Goal: Communication & Community: Answer question/provide support

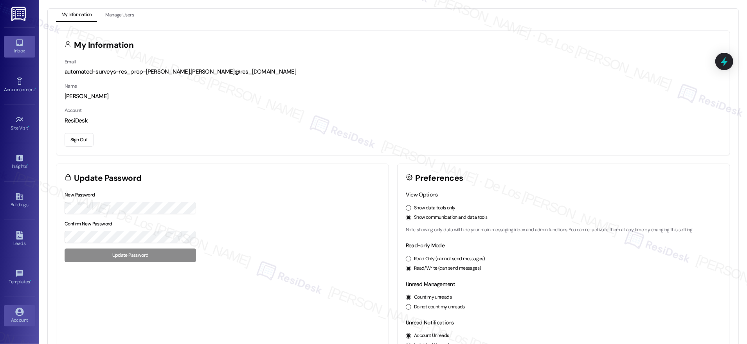
click at [18, 37] on link "Inbox" at bounding box center [19, 46] width 31 height 21
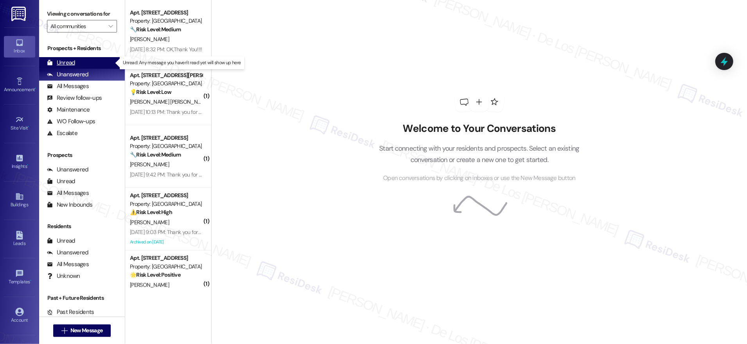
click at [105, 60] on div "Unread (0)" at bounding box center [82, 63] width 86 height 12
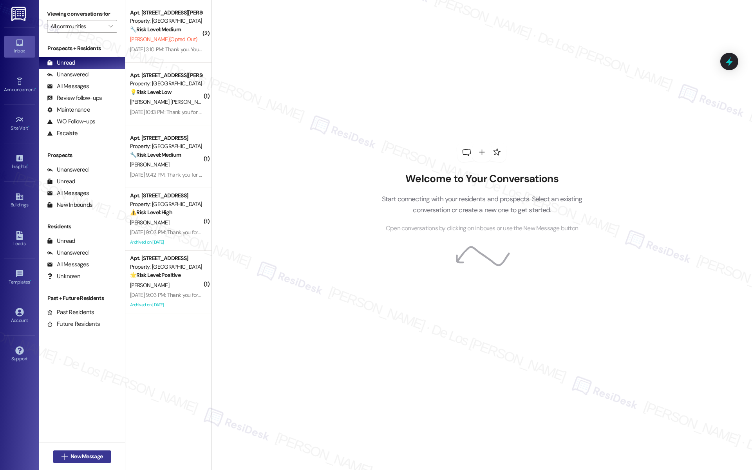
click at [92, 344] on span "New Message" at bounding box center [86, 456] width 32 height 8
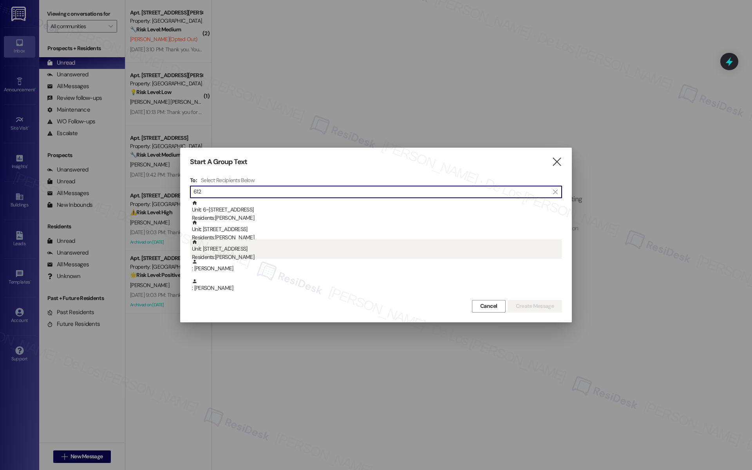
type input "612"
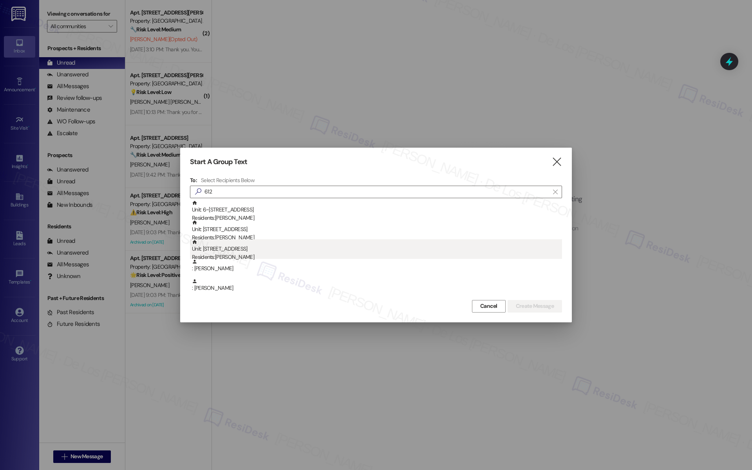
click at [266, 254] on div "Residents: Alan Retana" at bounding box center [377, 257] width 370 height 8
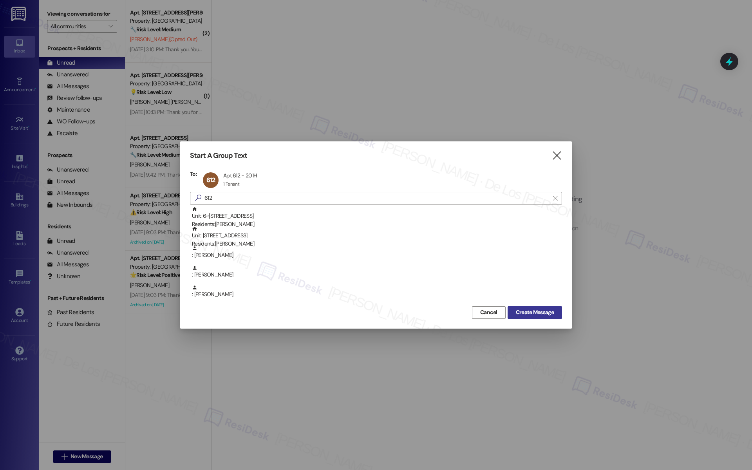
click at [516, 309] on span "Create Message" at bounding box center [535, 312] width 38 height 8
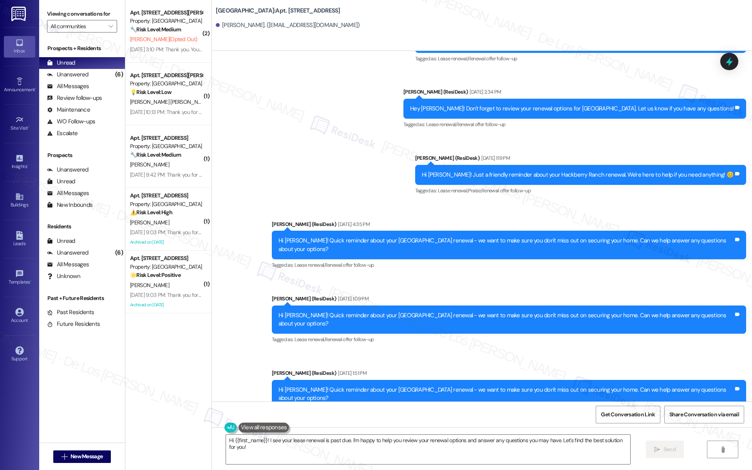
scroll to position [634, 0]
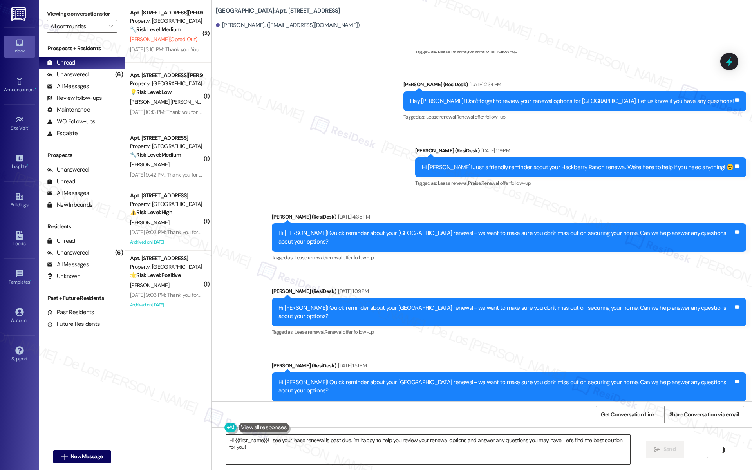
click at [278, 344] on textarea "Hi {{first_name}}! I see your lease renewal is past due. I'm happy to help you …" at bounding box center [428, 449] width 404 height 29
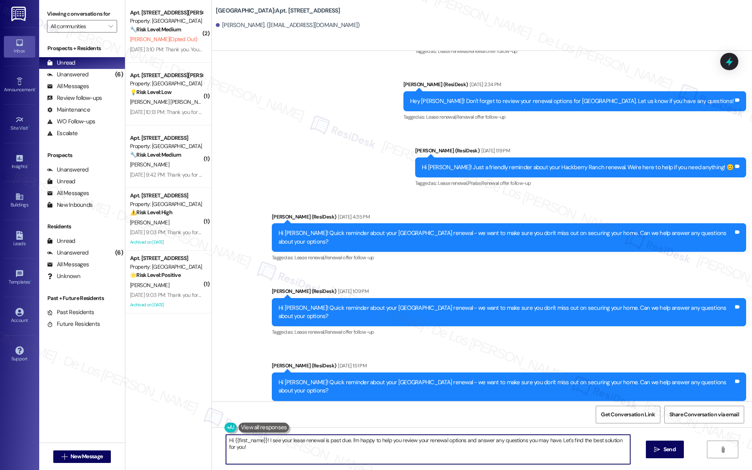
click at [278, 344] on textarea "Hi {{first_name}}! I see your lease renewal is past due. I'm happy to help you …" at bounding box center [428, 449] width 404 height 29
paste textarea ", your lease renewal deadline at {{property}} has passed, but we still want to …"
type textarea "Hi {{first_name}}, your lease renewal deadline at {{property}} has passed, but …"
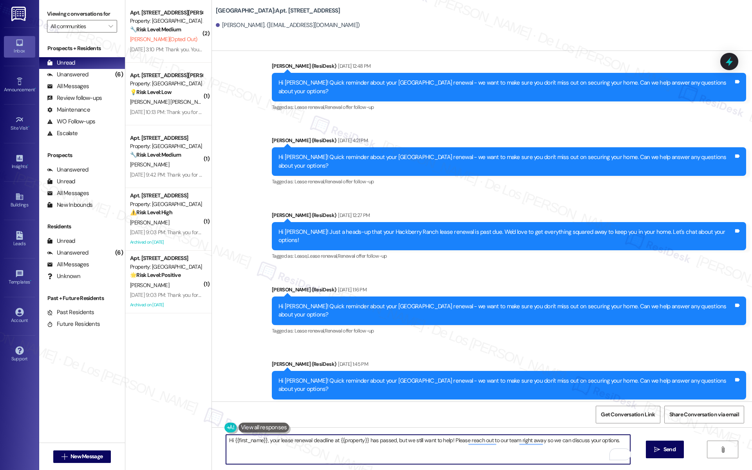
scroll to position [1221, 0]
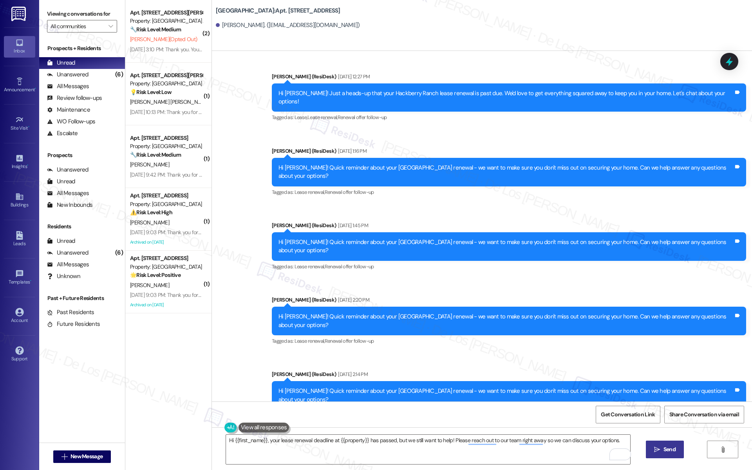
click at [658, 344] on button " Send" at bounding box center [665, 449] width 38 height 18
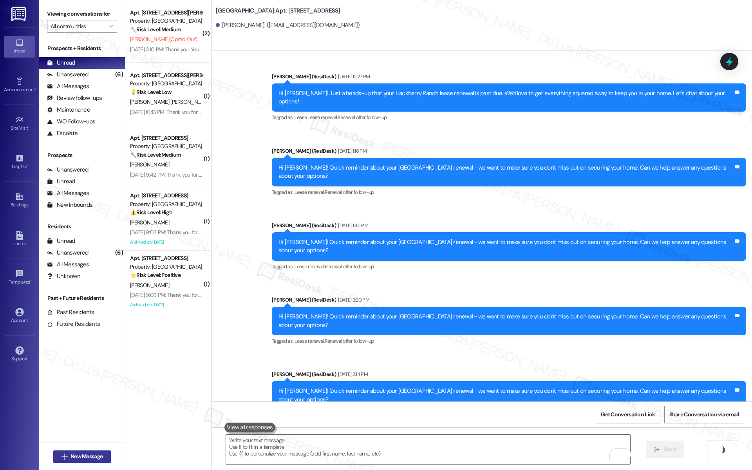
click at [99, 344] on span "New Message" at bounding box center [86, 456] width 32 height 8
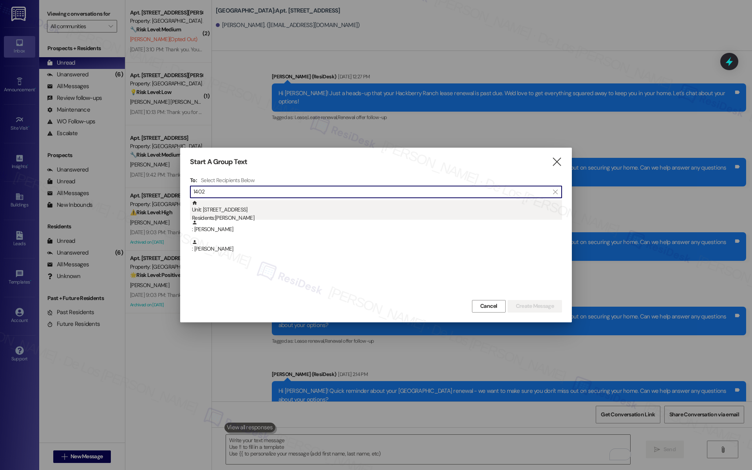
type input "1402"
click at [317, 218] on div "Residents: Ana Ruiz" at bounding box center [377, 218] width 370 height 8
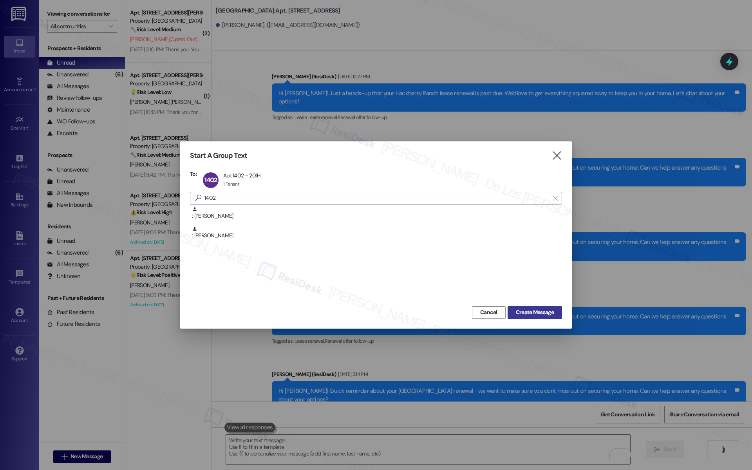
click at [528, 310] on span "Create Message" at bounding box center [535, 312] width 38 height 8
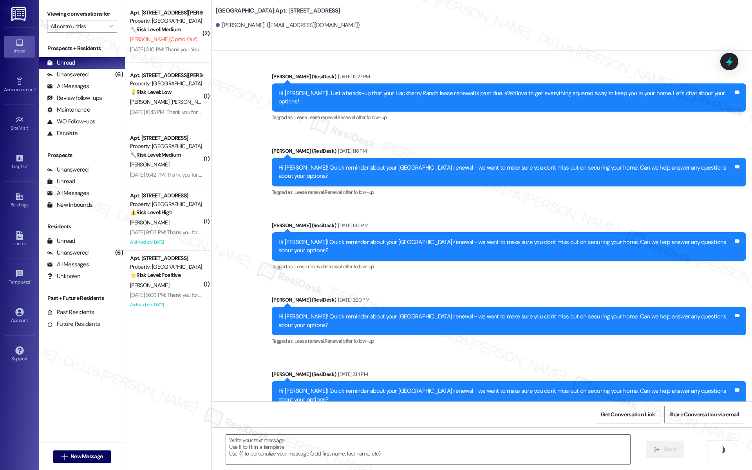
type textarea "Fetching suggested responses. Please feel free to read through the conversation…"
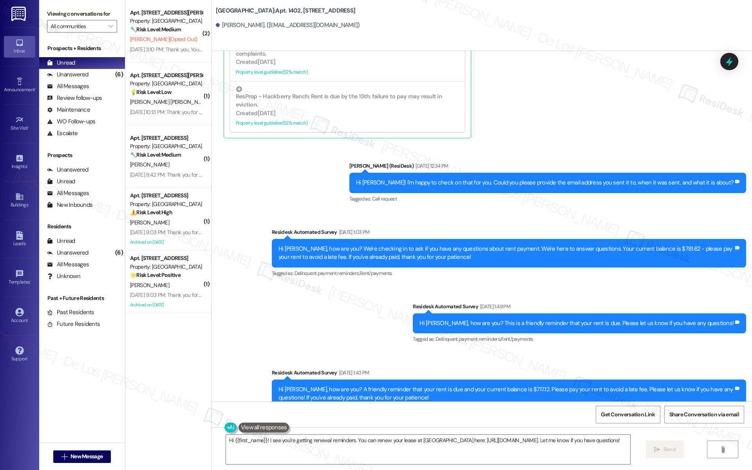
scroll to position [2018, 0]
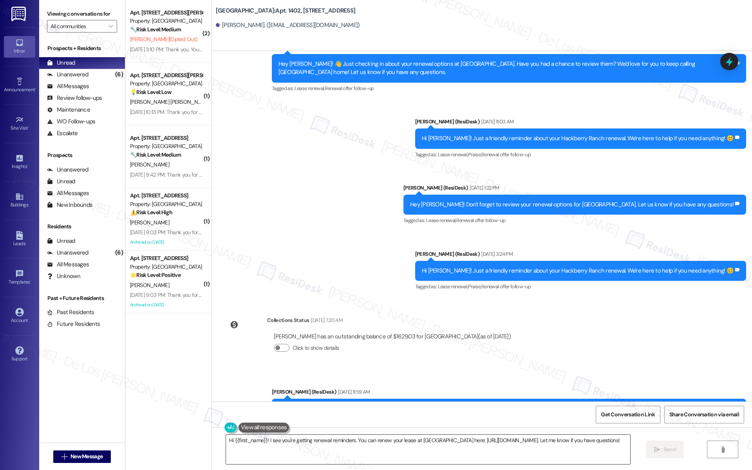
click at [321, 344] on textarea "Hi {{first_name}}! I see you're getting renewal reminders. You can renew your l…" at bounding box center [428, 449] width 404 height 29
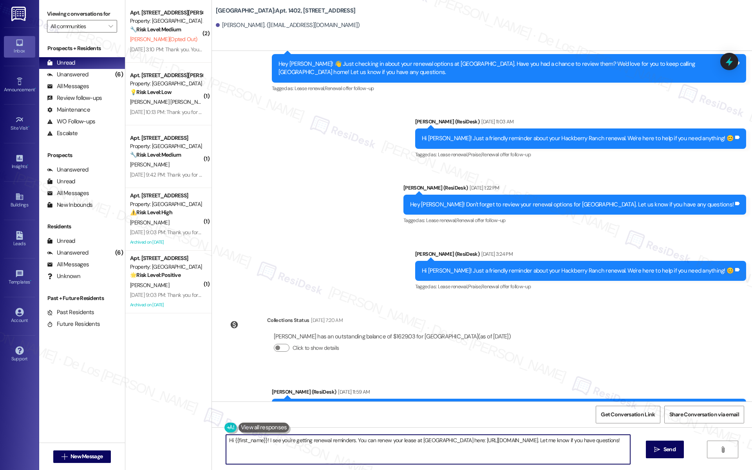
click at [321, 344] on textarea "Hi {{first_name}}! I see you're getting renewal reminders. You can renew your l…" at bounding box center [428, 449] width 404 height 29
paste textarea "Quick reminder about your {{property}} renewal - we want to make sure you don't…"
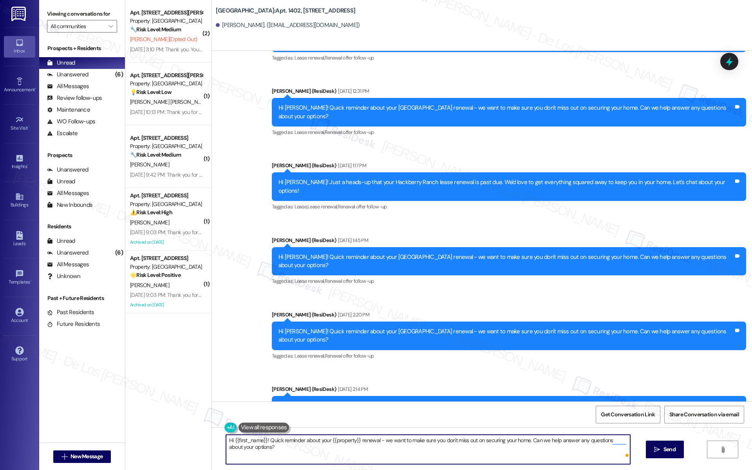
scroll to position [2704, 0]
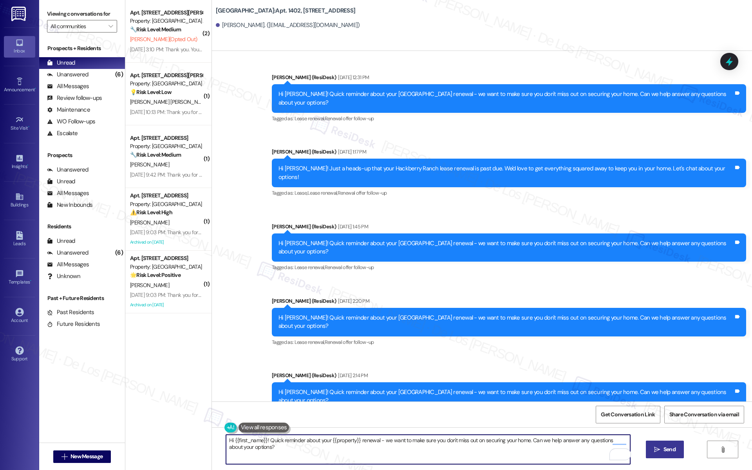
type textarea "Hi {{first_name}}! Quick reminder about your {{property}} renewal - we want to …"
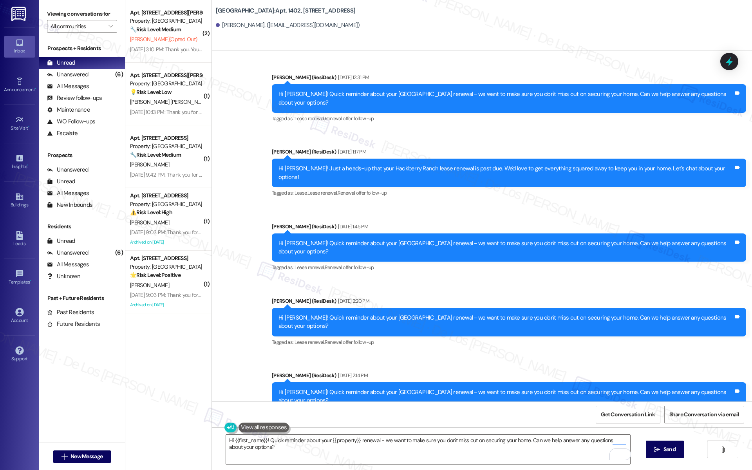
drag, startPoint x: 674, startPoint y: 449, endPoint x: 673, endPoint y: 436, distance: 12.2
click at [674, 344] on span "Send" at bounding box center [669, 449] width 12 height 8
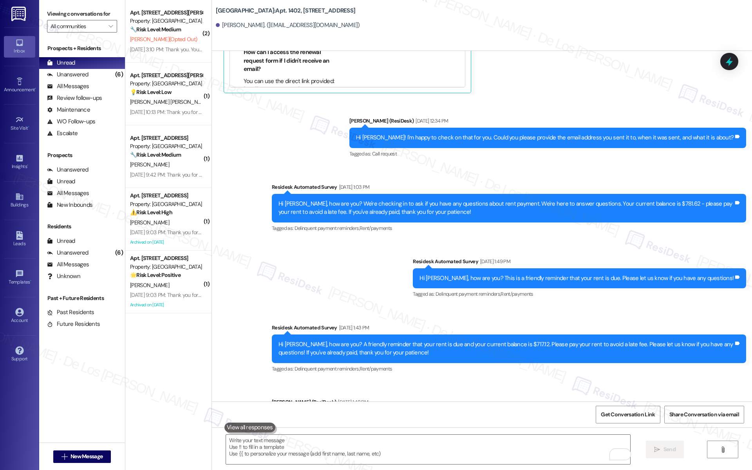
scroll to position [1351, 0]
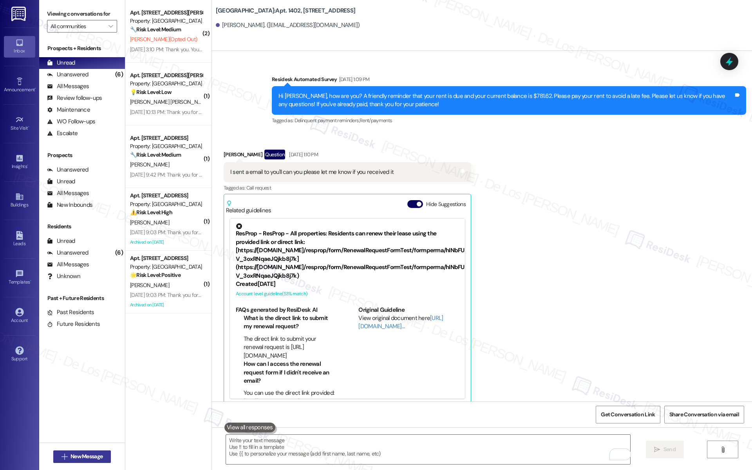
click at [83, 344] on span "New Message" at bounding box center [86, 456] width 32 height 8
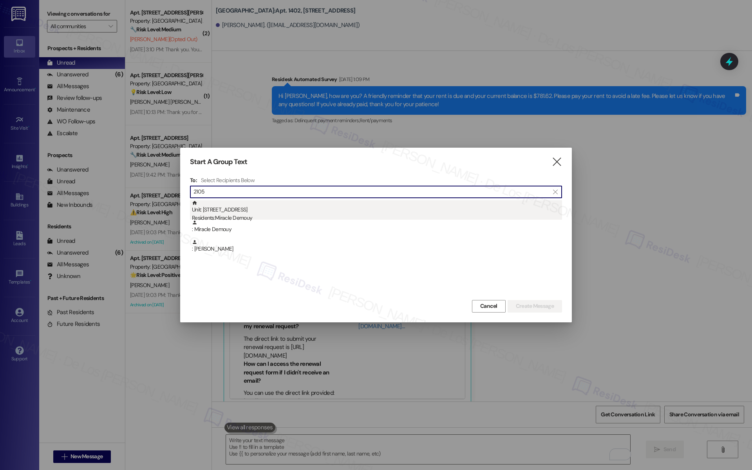
type input "2105"
click at [231, 216] on div "Residents: Miracle Demouy" at bounding box center [377, 218] width 370 height 8
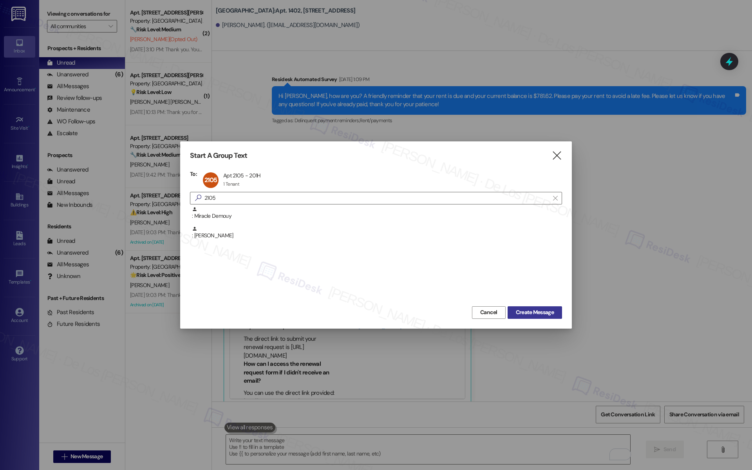
click at [518, 317] on button "Create Message" at bounding box center [534, 312] width 54 height 13
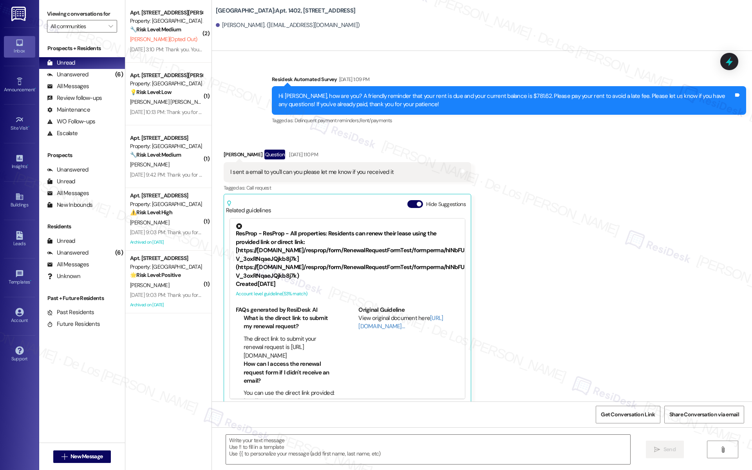
type textarea "Fetching suggested responses. Please feel free to read through the conversation…"
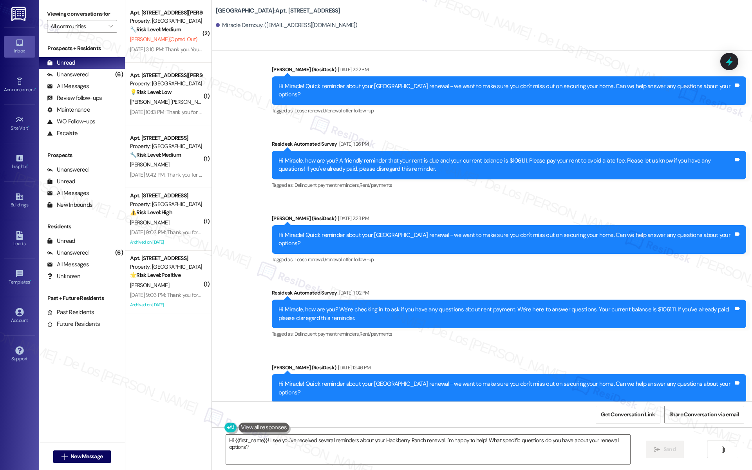
scroll to position [1825, 0]
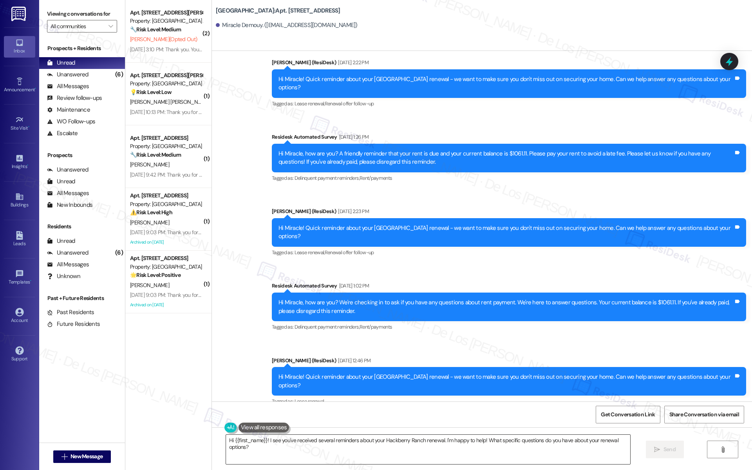
click at [323, 344] on textarea "Hi {{first_name}}! I see you've received several reminders about your Hackberry…" at bounding box center [428, 449] width 404 height 29
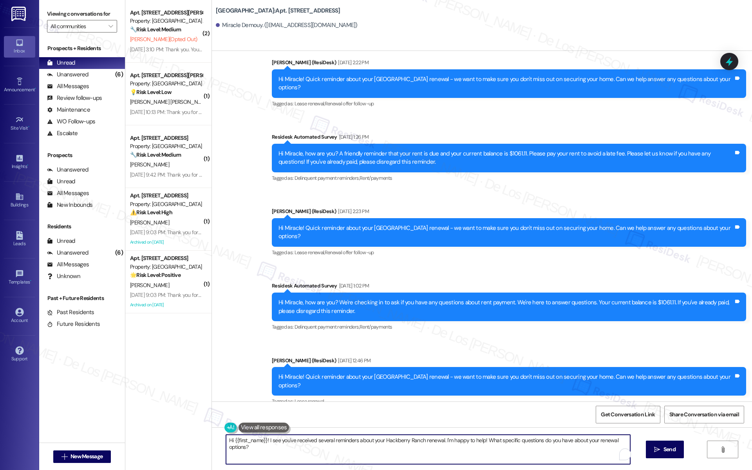
click at [323, 344] on textarea "Hi {{first_name}}! I see you've received several reminders about your Hackberry…" at bounding box center [428, 449] width 404 height 29
paste textarea "Quick reminder about your {{property}} renewal - we want to make sure you don't…"
type textarea "Hi {{first_name}}! Quick reminder about your {{property}} renewal - we want to …"
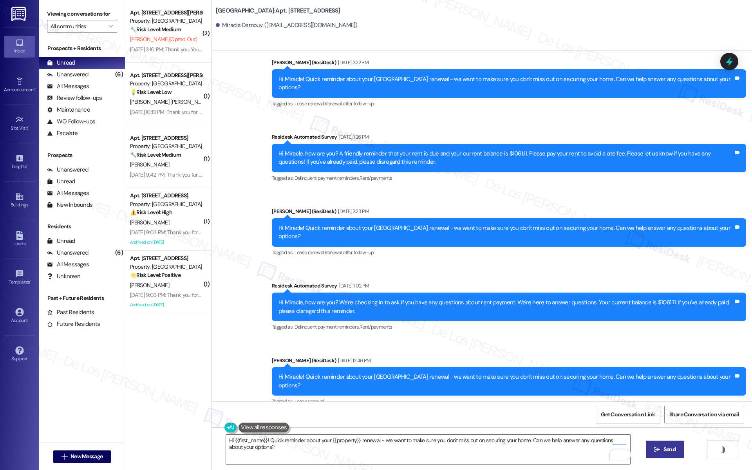
click at [665, 344] on button " Send" at bounding box center [665, 449] width 38 height 18
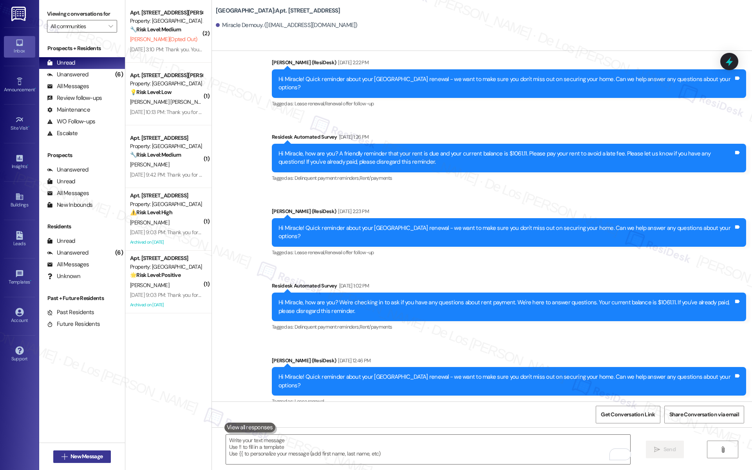
click at [64, 344] on span " New Message" at bounding box center [82, 456] width 45 height 8
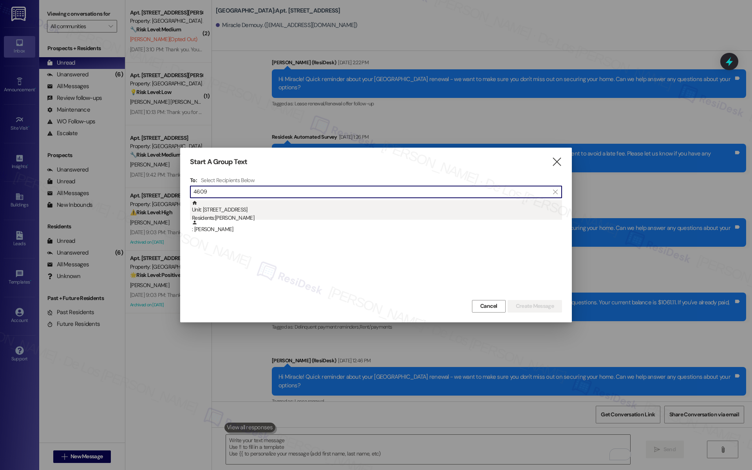
type input "4609"
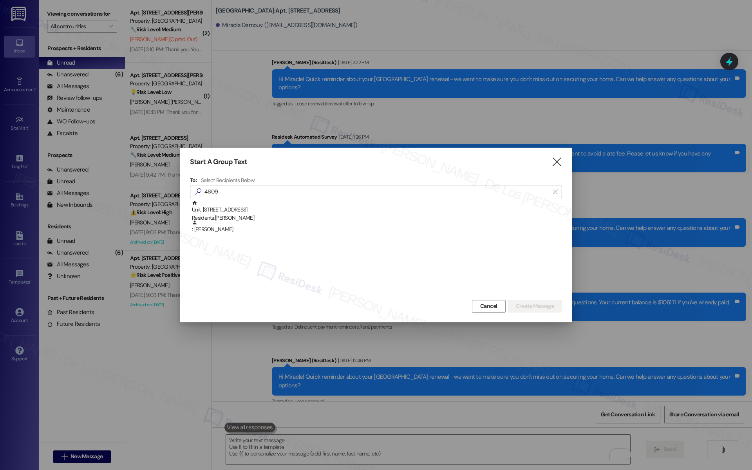
click at [231, 206] on div "Unit: 4609 - 201 Hackberry St Residents: Jacob Fielding" at bounding box center [377, 211] width 370 height 22
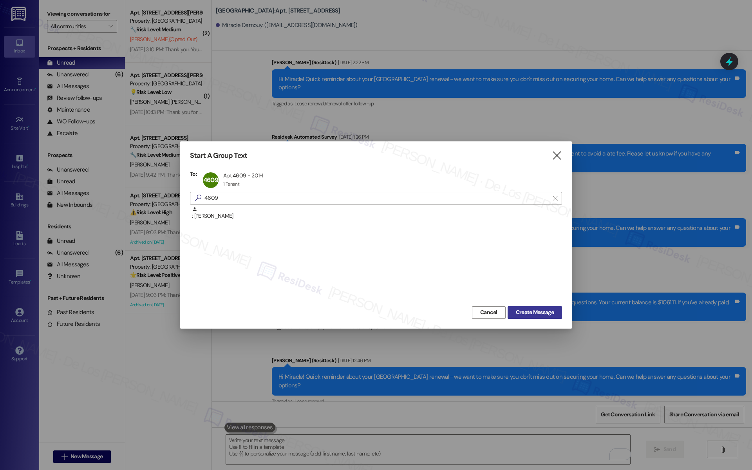
click at [534, 316] on span "Create Message" at bounding box center [535, 312] width 38 height 8
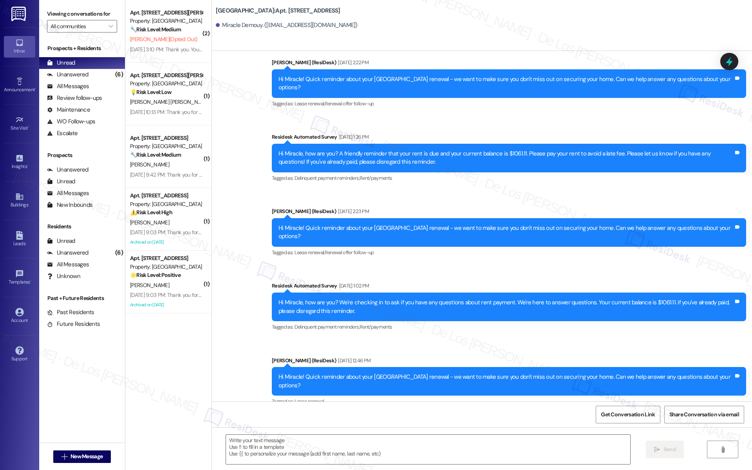
type textarea "Fetching suggested responses. Please feel free to read through the conversation…"
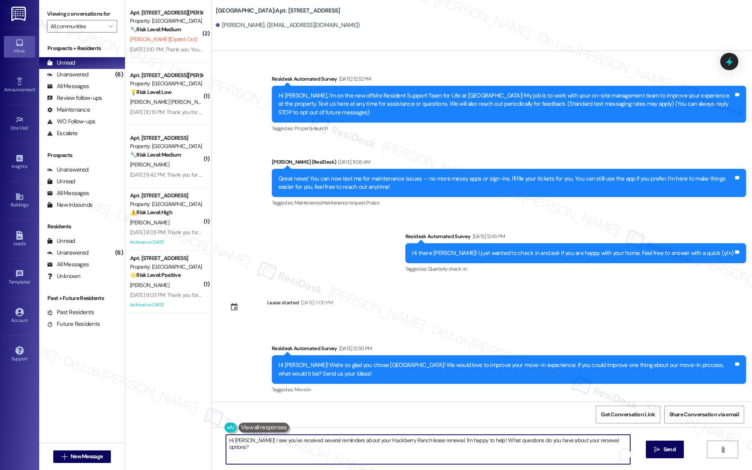
click at [294, 344] on textarea "Hi Jacob! I see you've received several reminders about your Hackberry Ranch le…" at bounding box center [428, 449] width 404 height 29
paste textarea "{{first_name}}! Quick reminder about your {{property}} renewal - we want to mak…"
type textarea "Hi {{first_name}}! Quick reminder about your {{property}} renewal - we want to …"
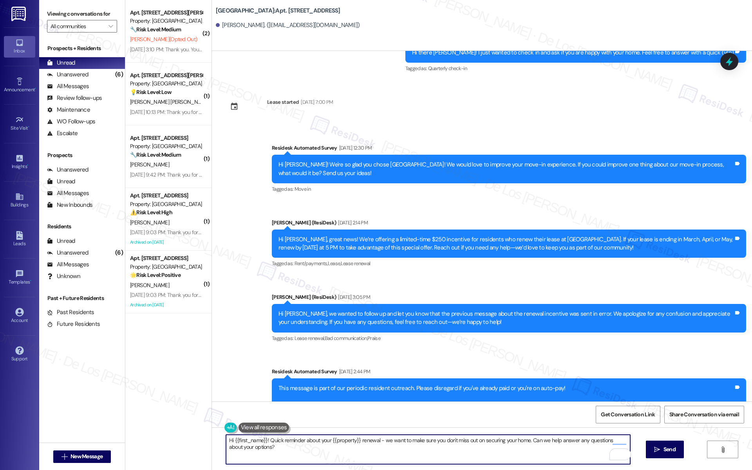
scroll to position [655, 0]
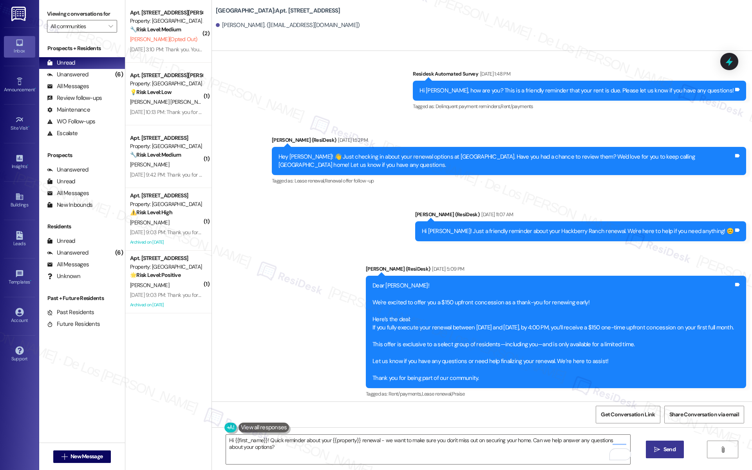
click at [669, 344] on span "Send" at bounding box center [669, 449] width 12 height 8
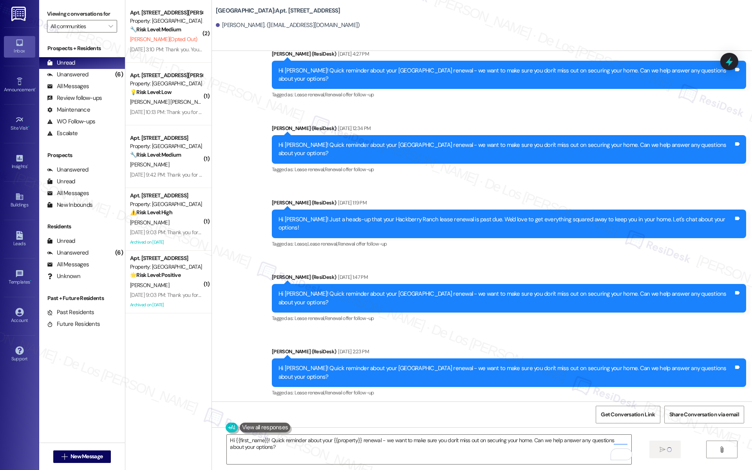
scroll to position [1590, 0]
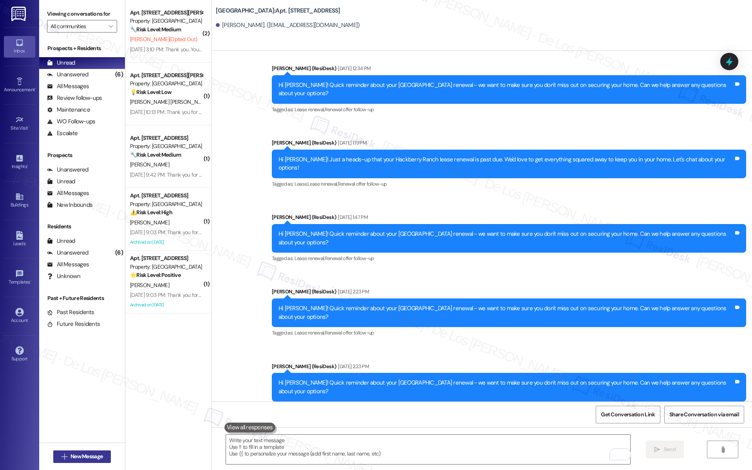
click at [84, 344] on span "New Message" at bounding box center [86, 456] width 32 height 8
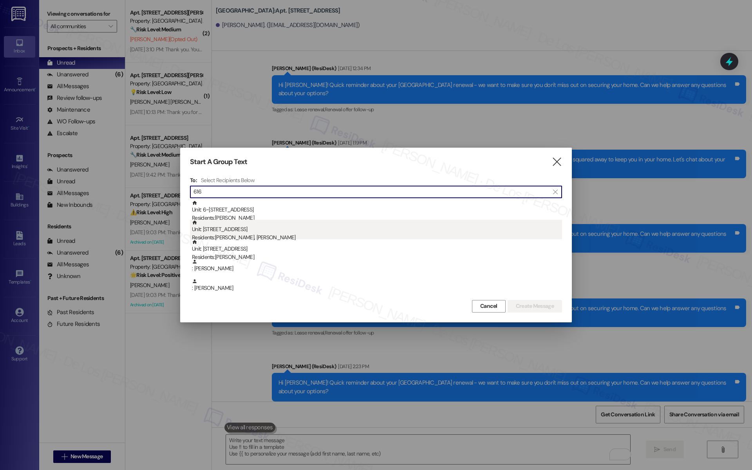
type input "616"
click at [250, 225] on div "Unit: 616 - 201 Hackberry St Residents: Jarred Williams, Austin Drinkard" at bounding box center [377, 231] width 370 height 22
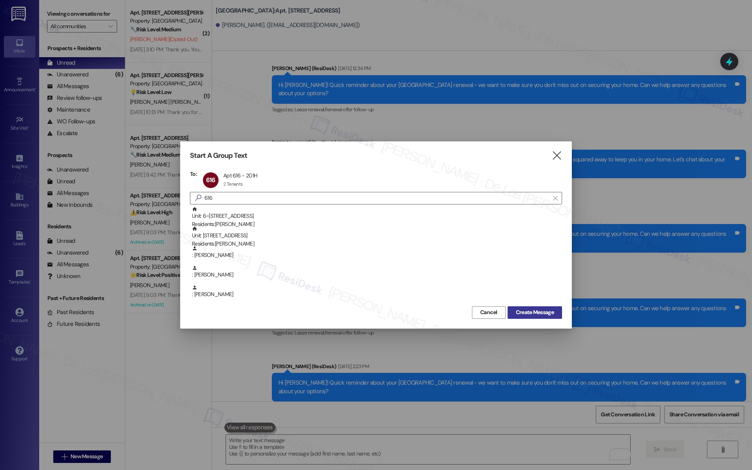
click at [517, 314] on span "Create Message" at bounding box center [535, 312] width 38 height 8
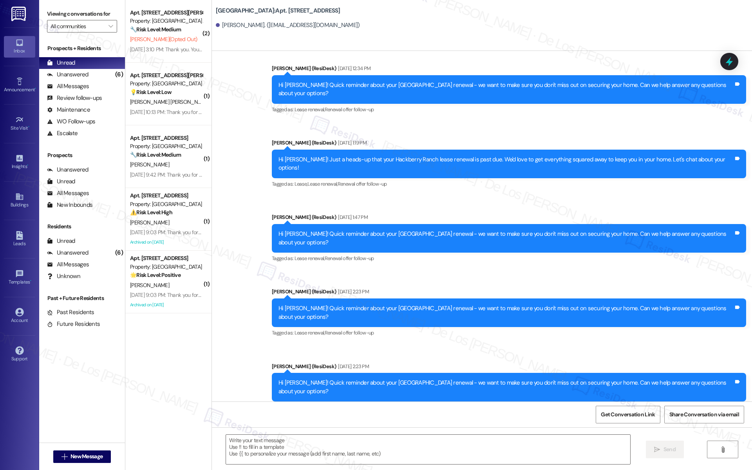
type textarea "Fetching suggested responses. Please feel free to read through the conversation…"
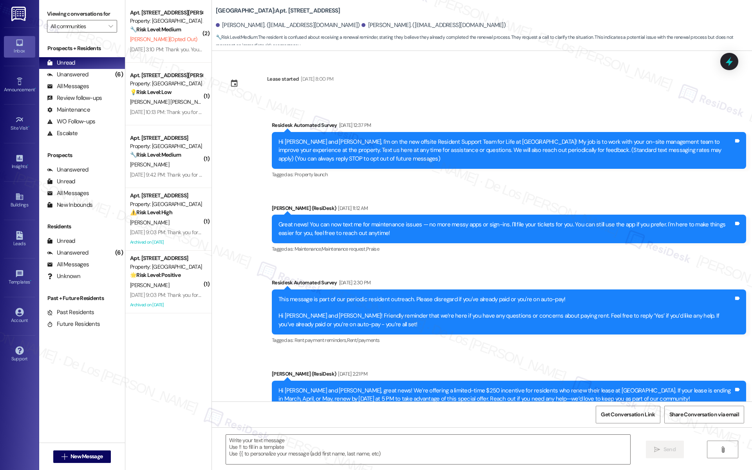
scroll to position [3072, 0]
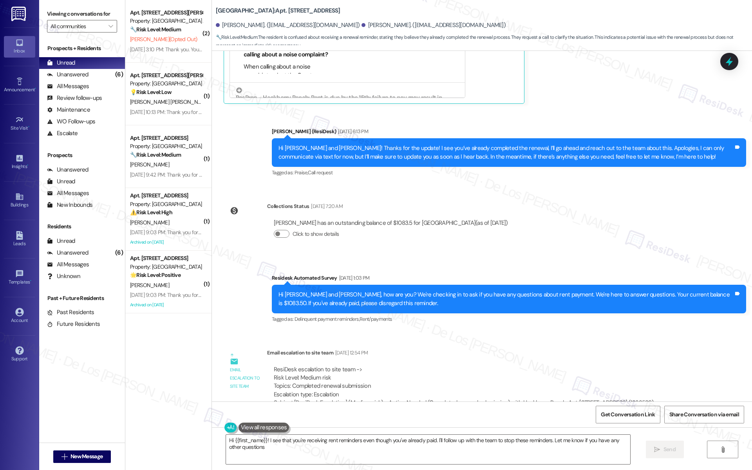
type textarea "Hi {{first_name}}! I see that you're receiving rent reminders even though you'v…"
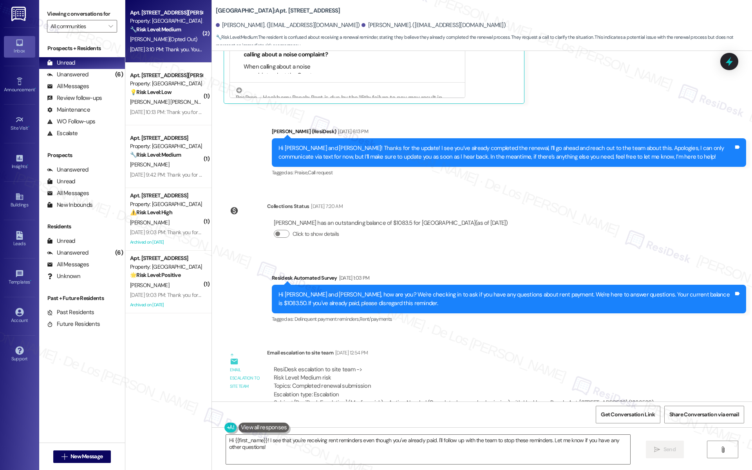
click at [185, 42] on div "E. Odren (Opted Out)" at bounding box center [166, 39] width 74 height 10
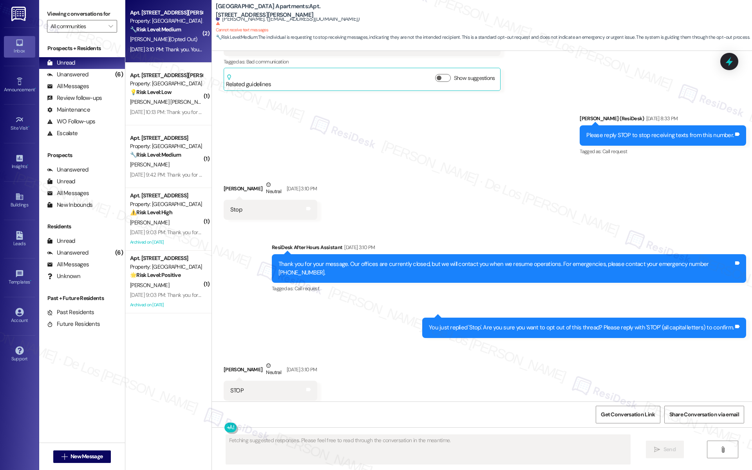
scroll to position [3179, 0]
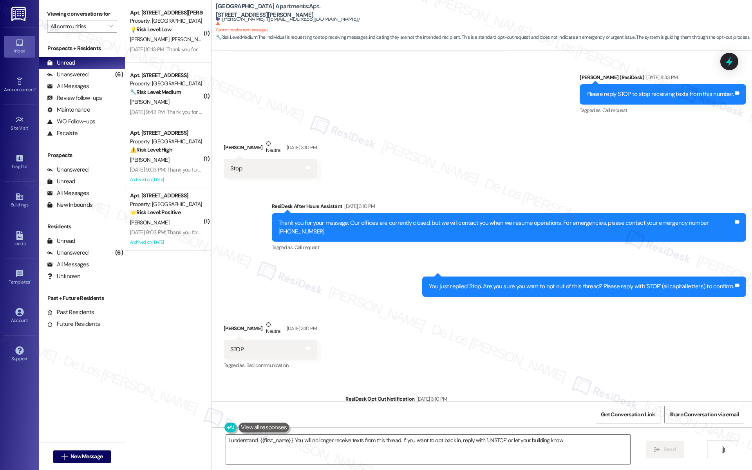
type textarea "I understand, {{first_name}}. You will no longer receive texts from this thread…"
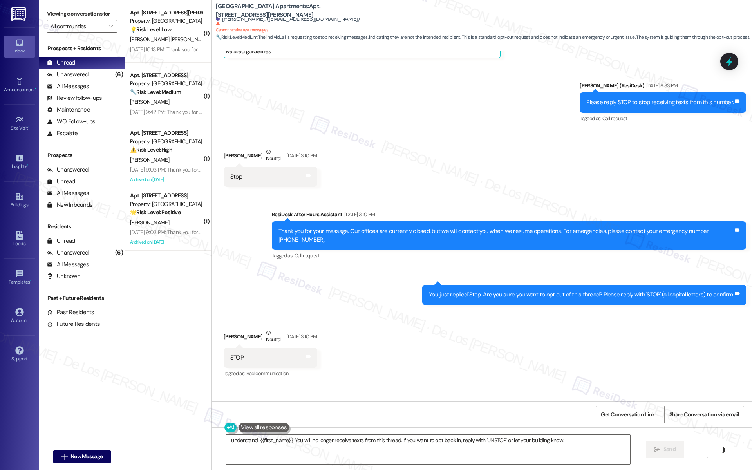
scroll to position [3162, 0]
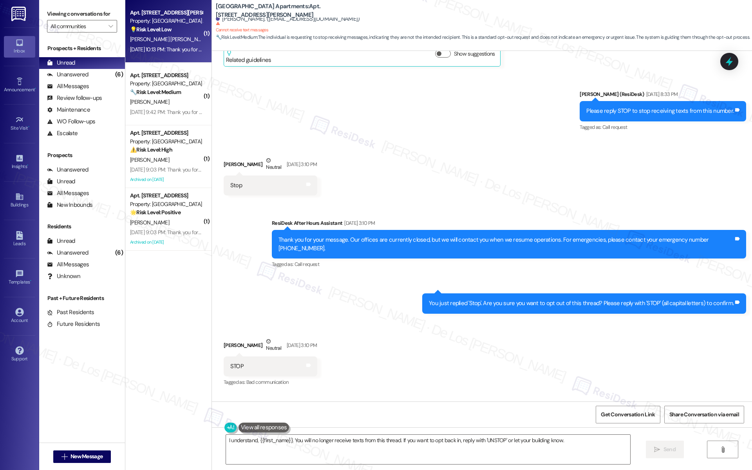
click at [162, 56] on div "Apt. 703, 4060 Barnes Rd S Property: Prospect Heights Apartments 💡 Risk Level: …" at bounding box center [168, 31] width 86 height 63
type textarea "Fetching suggested responses. Please feel free to read through the conversation…"
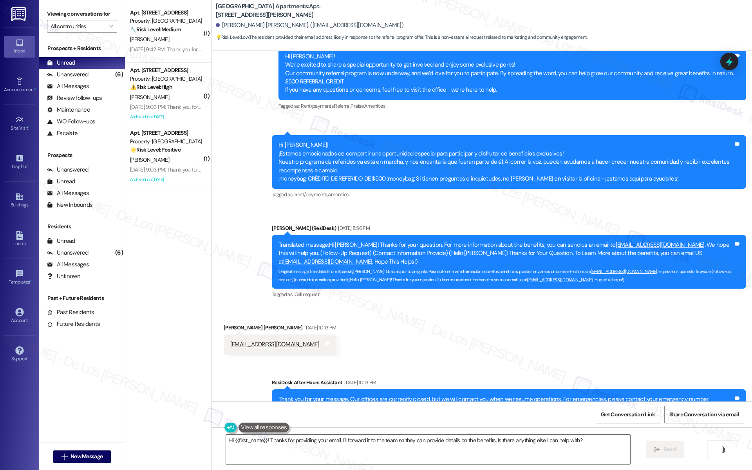
scroll to position [4183, 0]
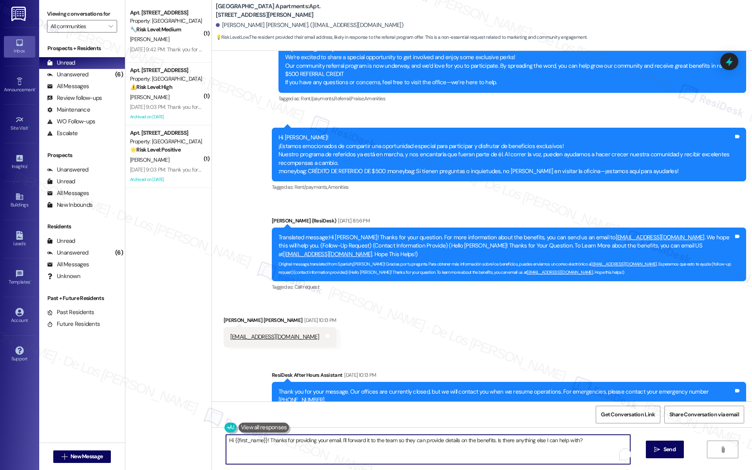
drag, startPoint x: 335, startPoint y: 440, endPoint x: 477, endPoint y: 448, distance: 142.7
click at [477, 344] on textarea "Hi {{first_name}}! Thanks for providing your email. I'll forward it to the team…" at bounding box center [428, 449] width 404 height 29
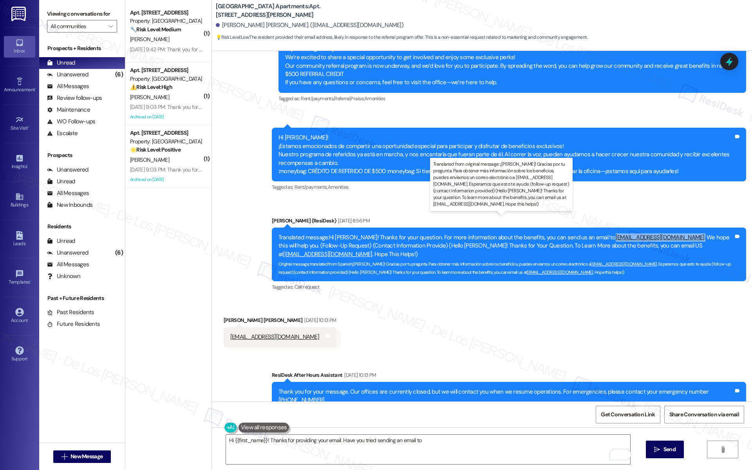
drag, startPoint x: 679, startPoint y: 218, endPoint x: 630, endPoint y: 231, distance: 50.4
click at [600, 233] on div "Translated message: Hi Albina Adelaida! Thanks for your question. For more info…" at bounding box center [505, 245] width 455 height 25
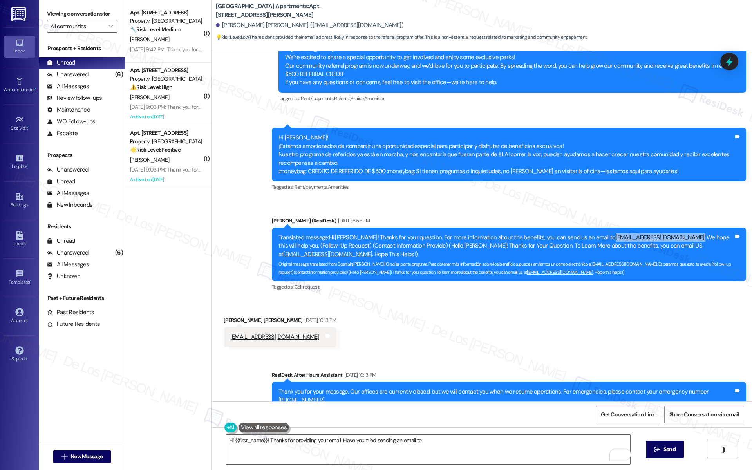
copy div "Stonemontvillage@resprop.com ."
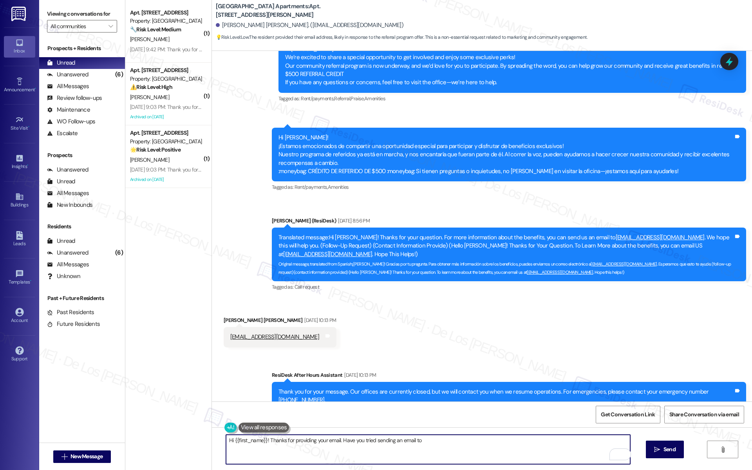
click at [440, 344] on textarea "Hi {{first_name}}! Thanks for providing your email. Have you tried sending an e…" at bounding box center [428, 449] width 404 height 29
paste textarea "Stonemontvillage@resprop.com."
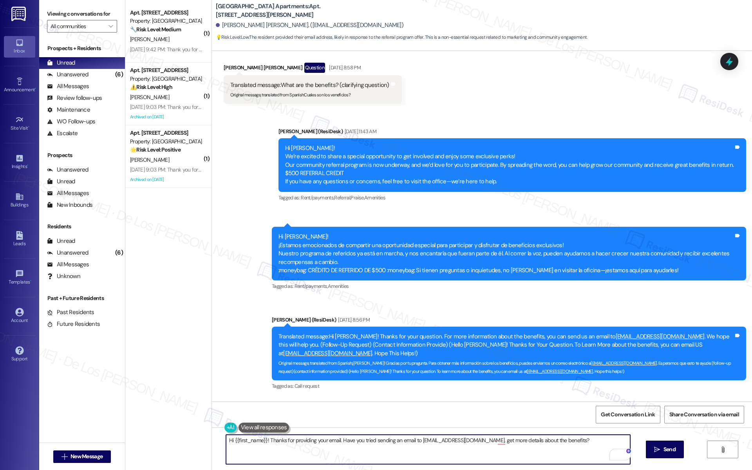
scroll to position [4081, 0]
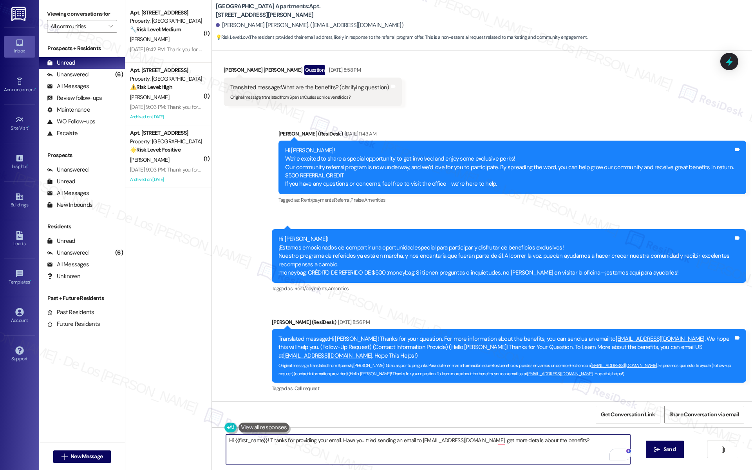
click at [368, 344] on textarea "Hi {{first_name}}! Thanks for providing your email. Have you tried sending an e…" at bounding box center [428, 449] width 404 height 29
type textarea "Hi {{first_name}}! Thanks for providing your email. Have you tried sending an e…"
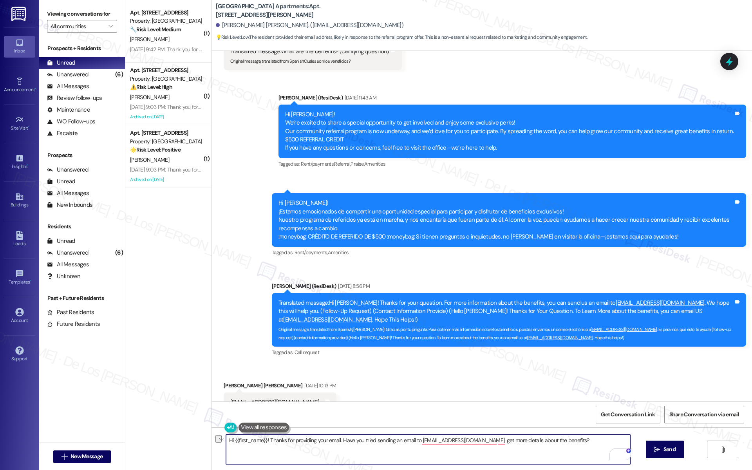
scroll to position [4183, 0]
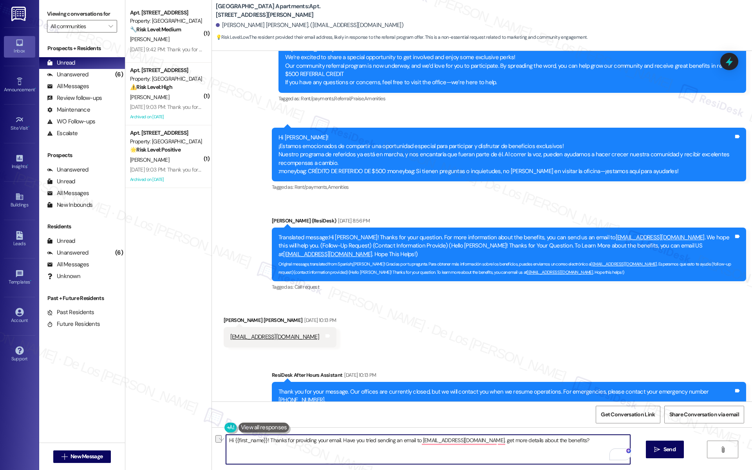
paste textarea "sharing your email. Have you had a chance to reach out to [EMAIL_ADDRESS][DOMAI…"
click at [424, 440] on textarea "Hi {{first_name}}! Thanks for sharing your email. Have you had a chance to reac…" at bounding box center [428, 449] width 404 height 29
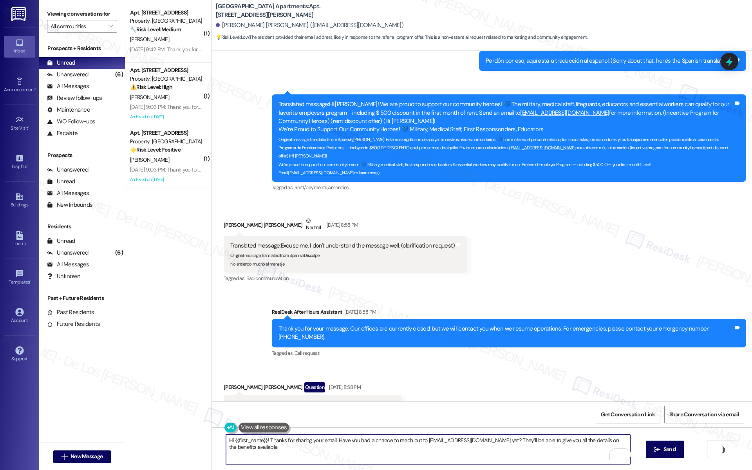
scroll to position [3711, 0]
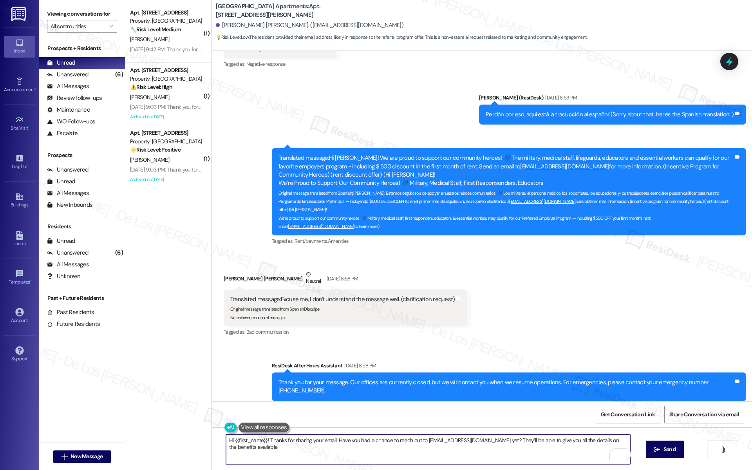
click at [579, 456] on textarea "Hi {{first_name}}! Thanks for sharing your email. Have you had a chance to reac…" at bounding box center [428, 449] width 404 height 29
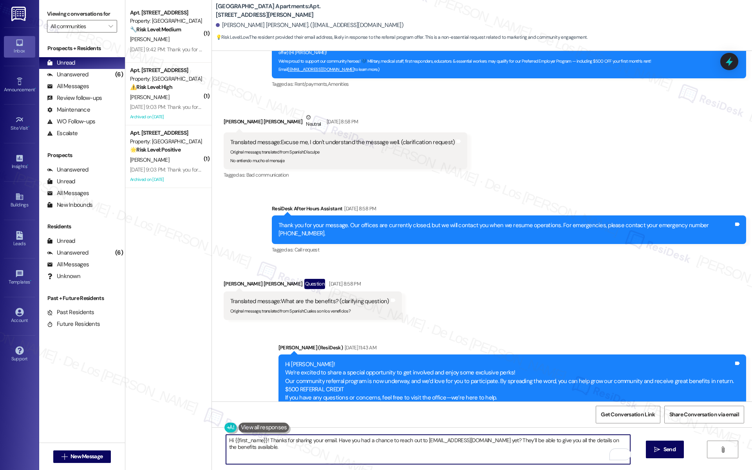
scroll to position [4183, 0]
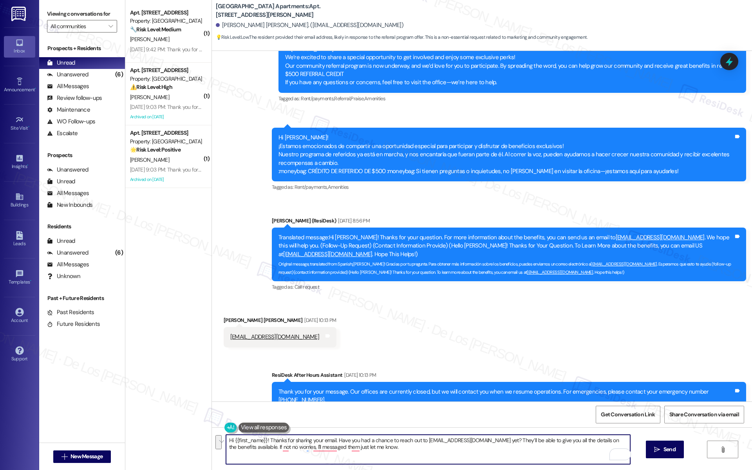
paste textarea "can fill you in on all the benefits available. If not, no problem — I can reach…"
click at [255, 446] on textarea "Hi {{first_name}}! Thanks for sharing your email. Have you had a chance to reac…" at bounding box center [428, 449] width 404 height 29
type textarea "Hi {{first_name}}! Thanks for sharing your email. Have you had a chance to reac…"
click at [663, 447] on span "Send" at bounding box center [669, 449] width 12 height 8
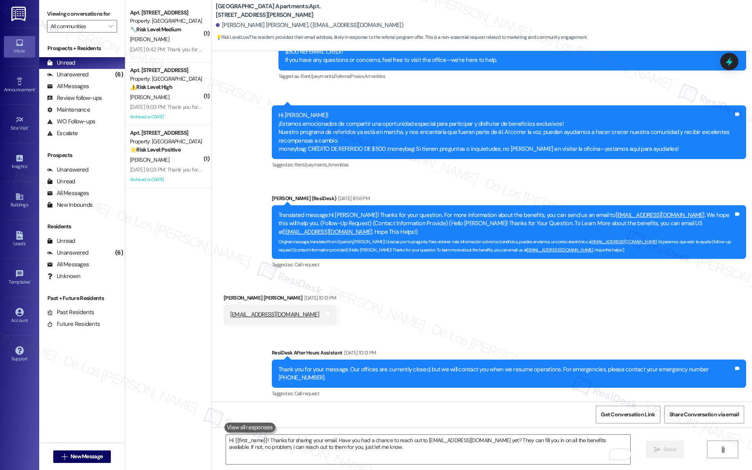
scroll to position [4246, 0]
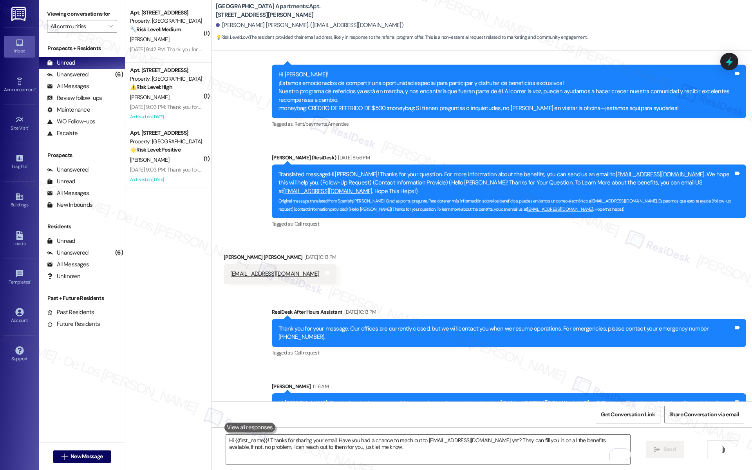
click at [428, 399] on div "Hi [PERSON_NAME]! Thanks for sharing your email. Have you had a chance to reach…" at bounding box center [505, 407] width 455 height 17
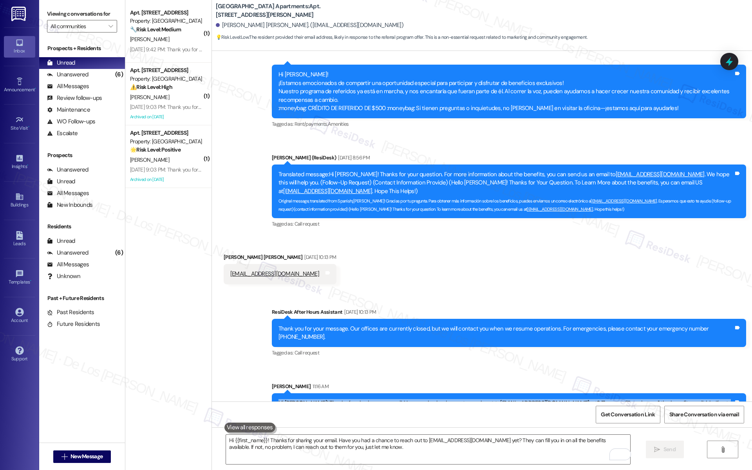
click at [428, 399] on div "Hi [PERSON_NAME]! Thanks for sharing your email. Have you had a chance to reach…" at bounding box center [505, 407] width 455 height 17
copy div "Hi [PERSON_NAME]! Thanks for sharing your email. Have you had a chance to reach…"
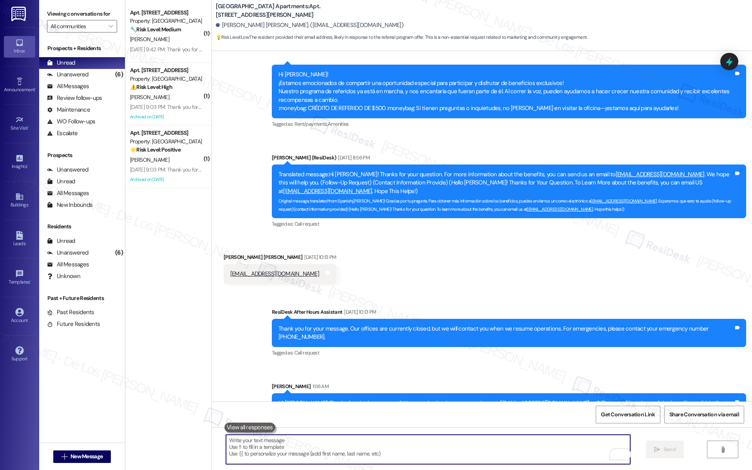
click at [343, 448] on textarea "To enrich screen reader interactions, please activate Accessibility in Grammarl…" at bounding box center [428, 449] width 404 height 29
paste textarea "Hi [PERSON_NAME]! Thanks for sharing your email. Have you had a chance to reach…"
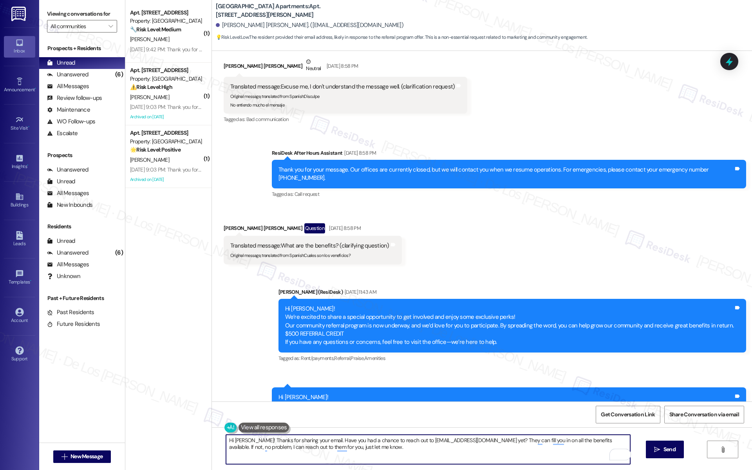
scroll to position [3911, 0]
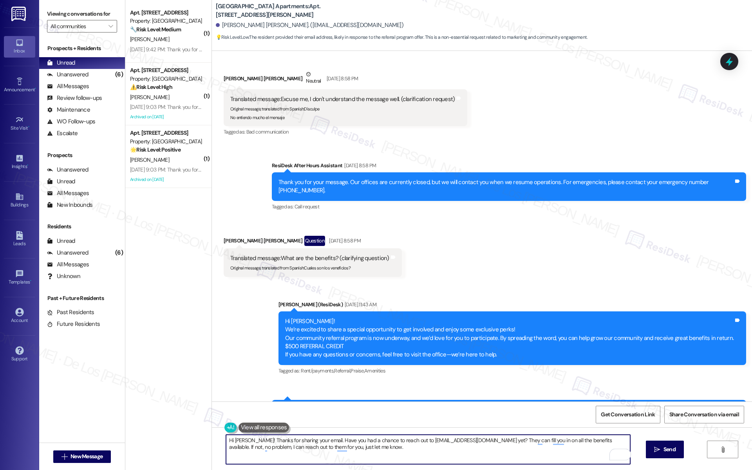
type textarea "Hi [PERSON_NAME]! Thanks for sharing your email. Have you had a chance to reach…"
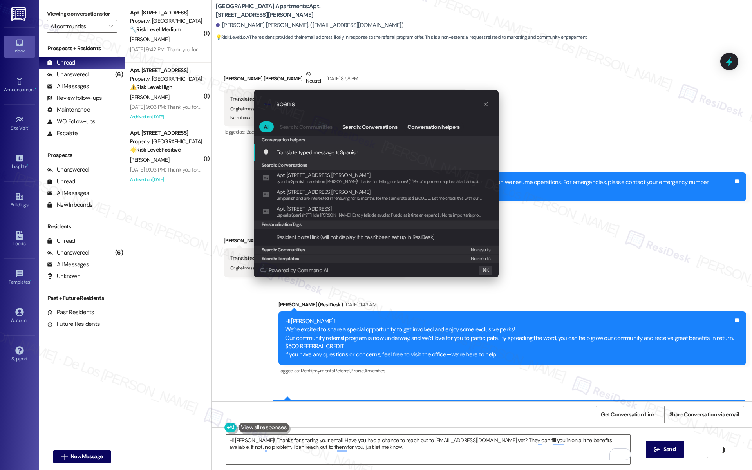
type input "spanis"
click at [398, 157] on div "Translate typed message to Spanis h Add shortcut" at bounding box center [376, 152] width 245 height 17
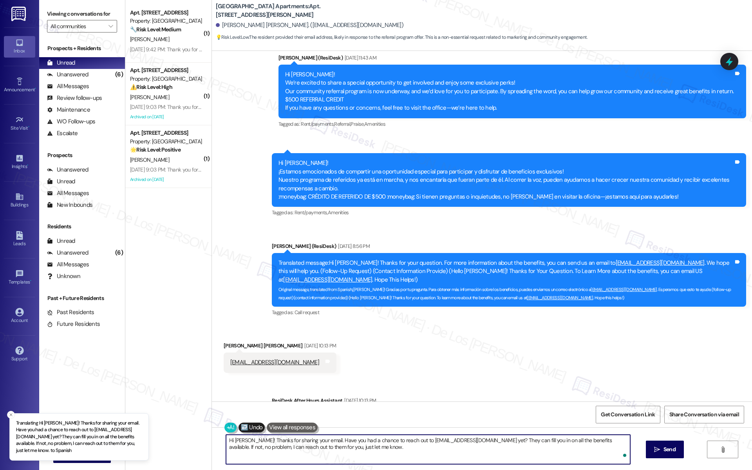
scroll to position [4246, 0]
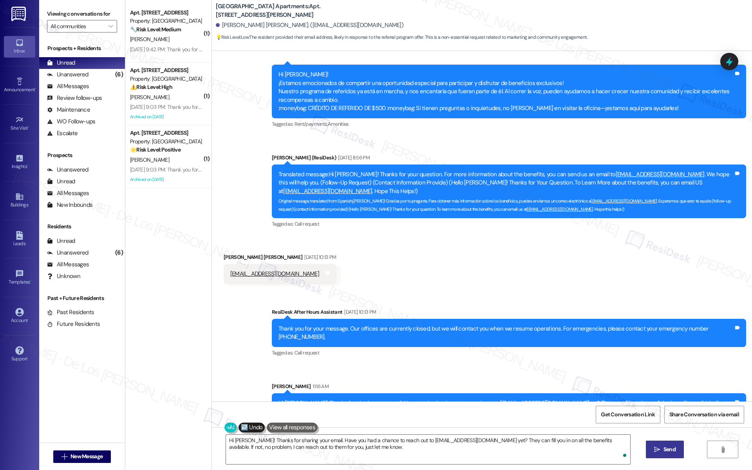
click at [669, 455] on button " Send" at bounding box center [665, 449] width 38 height 18
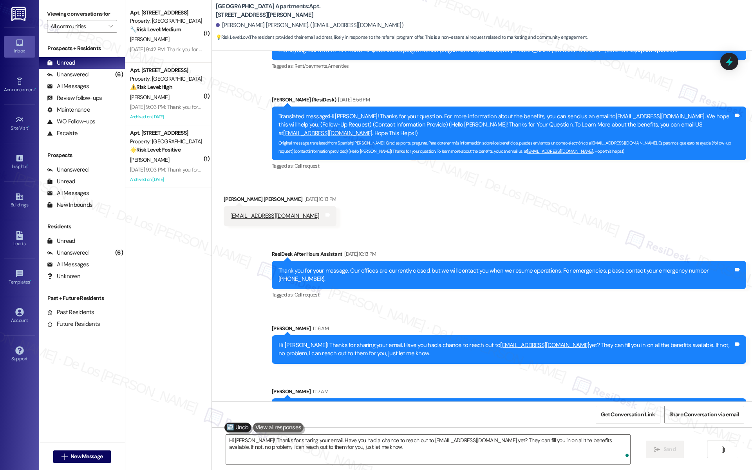
scroll to position [4334, 0]
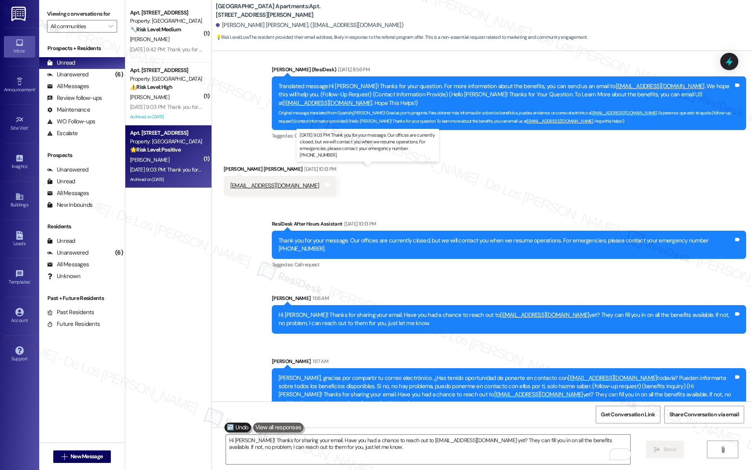
click at [165, 167] on div "[DATE] 9:03 PM: Thank you for your message. Our offices are currently closed, b…" at bounding box center [367, 169] width 475 height 7
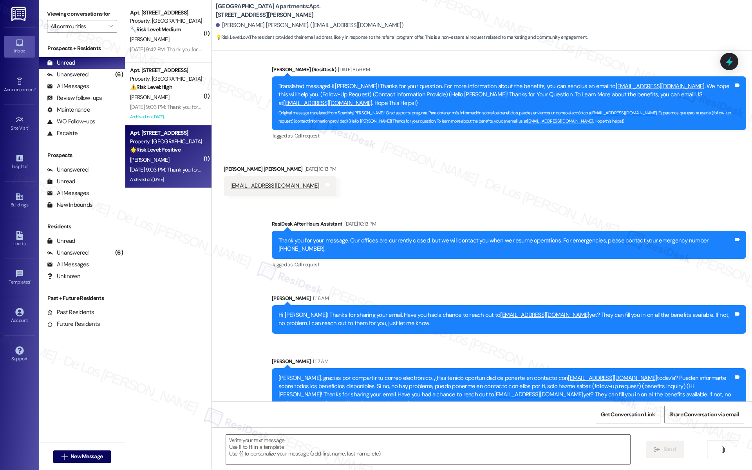
type textarea "Fetching suggested responses. Please feel free to read through the conversation…"
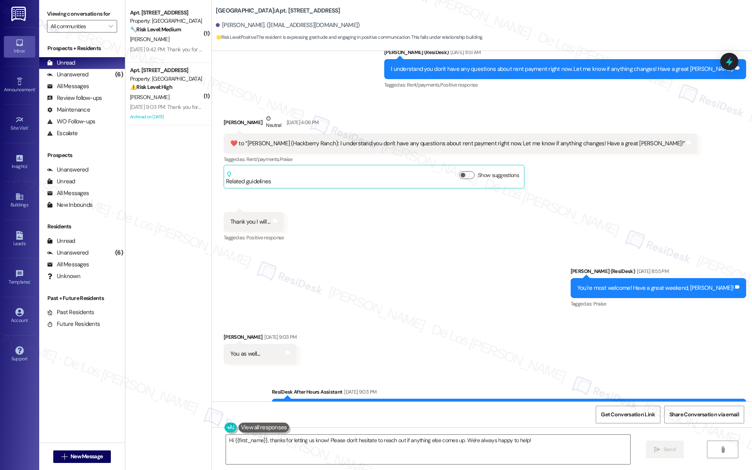
scroll to position [4736, 0]
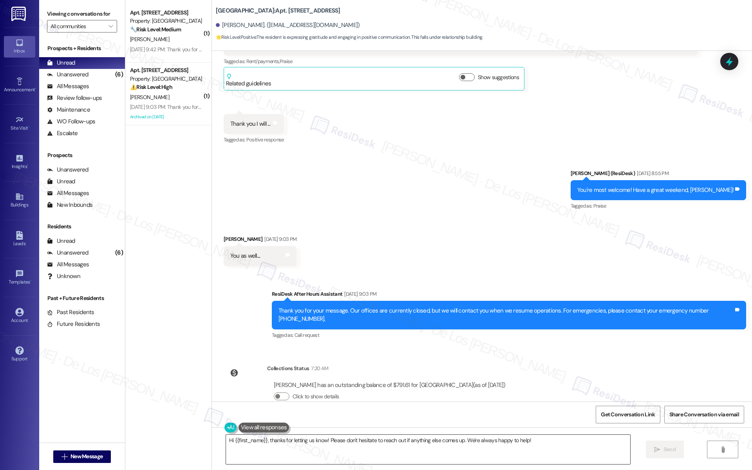
click at [395, 438] on textarea "Hi {{first_name}}, thanks for letting us know! Please don't hesitate to reach o…" at bounding box center [428, 449] width 404 height 29
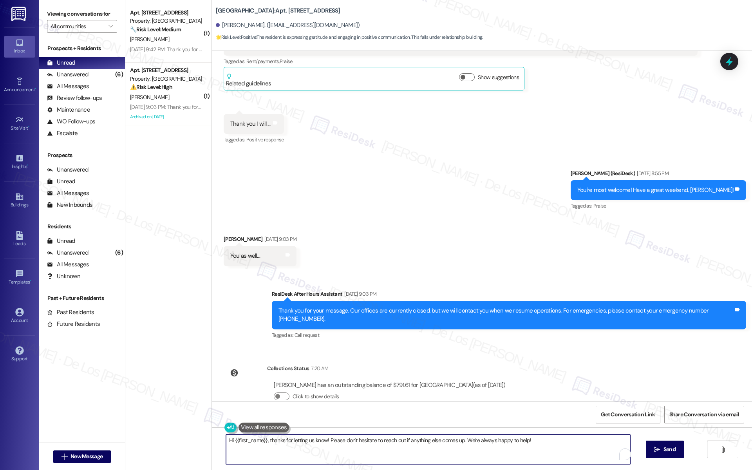
click at [395, 438] on textarea "Hi {{first_name}}, thanks for letting us know! Please don't hesitate to reach o…" at bounding box center [428, 449] width 404 height 29
type textarea "😊"
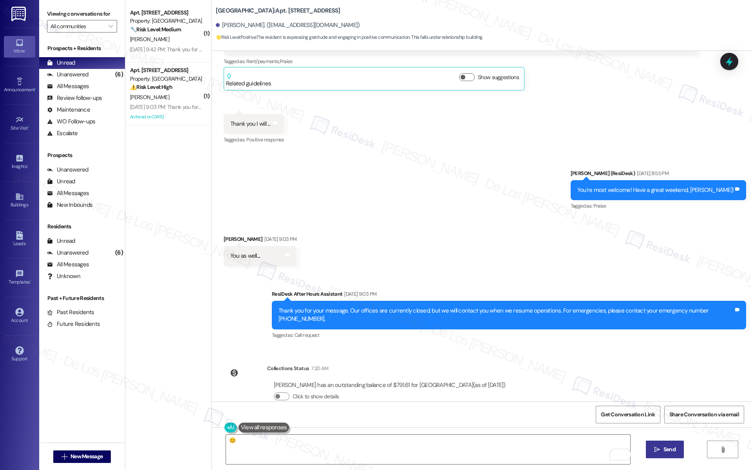
click at [654, 450] on icon "" at bounding box center [657, 449] width 6 height 6
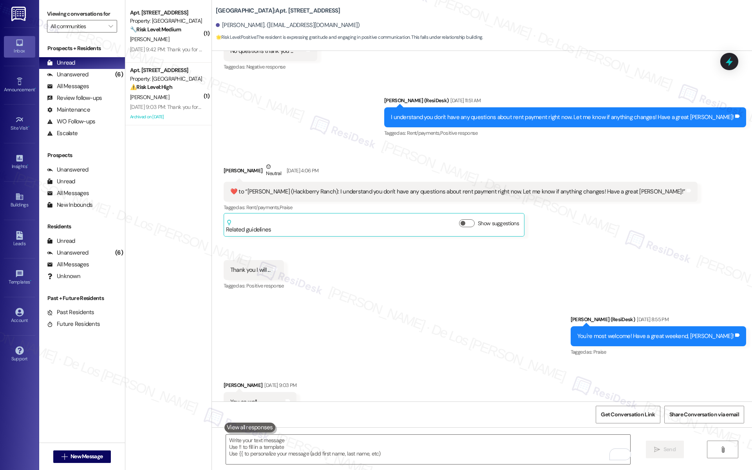
scroll to position [4791, 0]
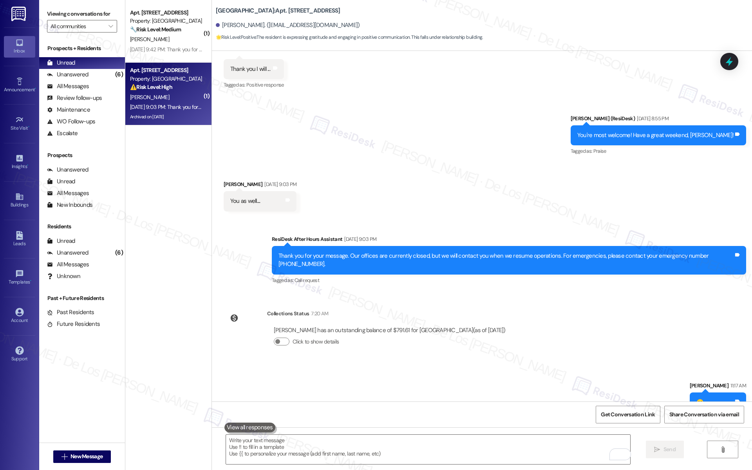
click at [157, 121] on div "Archived on [DATE]" at bounding box center [166, 117] width 74 height 10
type textarea "Fetching suggested responses. Please feel free to read through the conversation…"
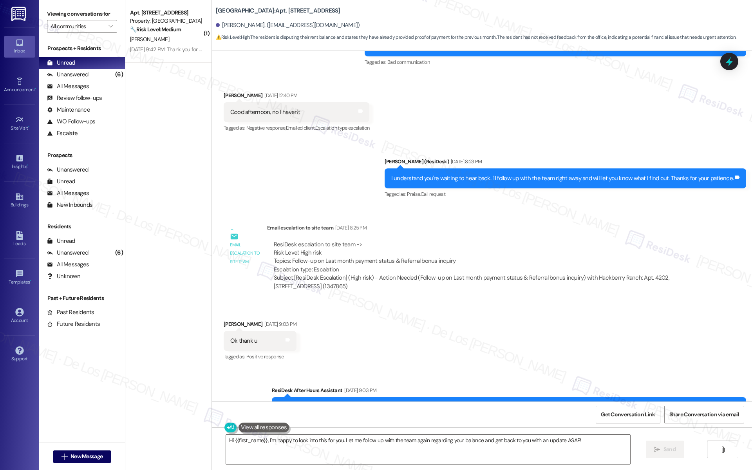
scroll to position [13183, 0]
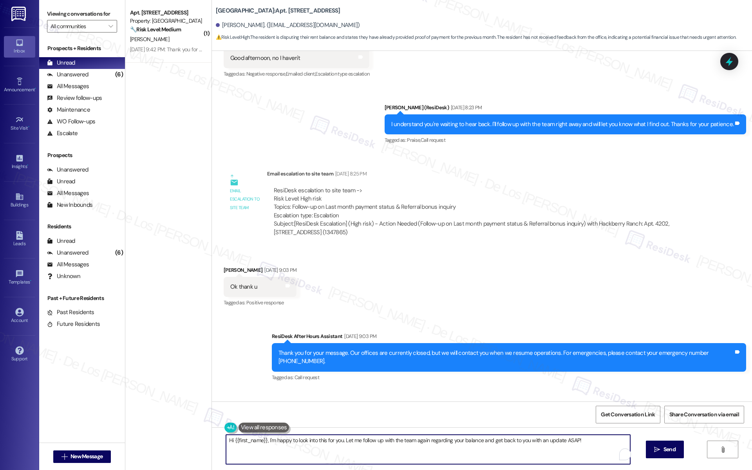
click at [325, 448] on textarea "Hi {{first_name}}, I'm happy to look into this for you. Let me follow up with t…" at bounding box center [428, 449] width 404 height 29
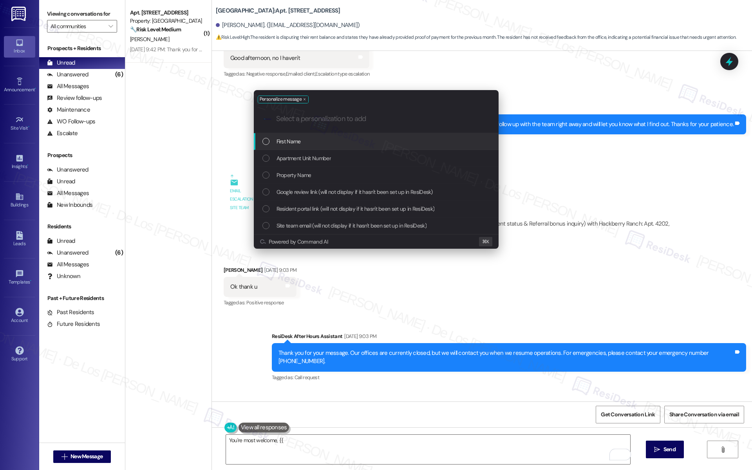
drag, startPoint x: 317, startPoint y: 141, endPoint x: 356, endPoint y: 151, distance: 40.4
click at [318, 141] on div "First Name" at bounding box center [376, 141] width 229 height 9
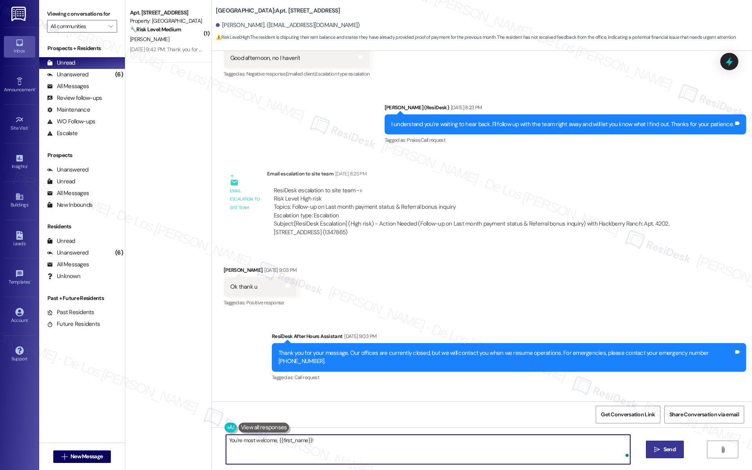
type textarea "You're most welcome, {{first_name}}!"
click at [668, 447] on span "Send" at bounding box center [669, 449] width 12 height 8
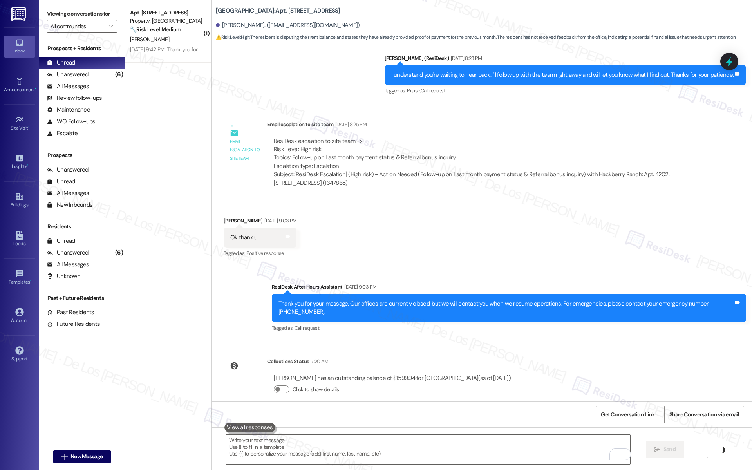
scroll to position [13237, 0]
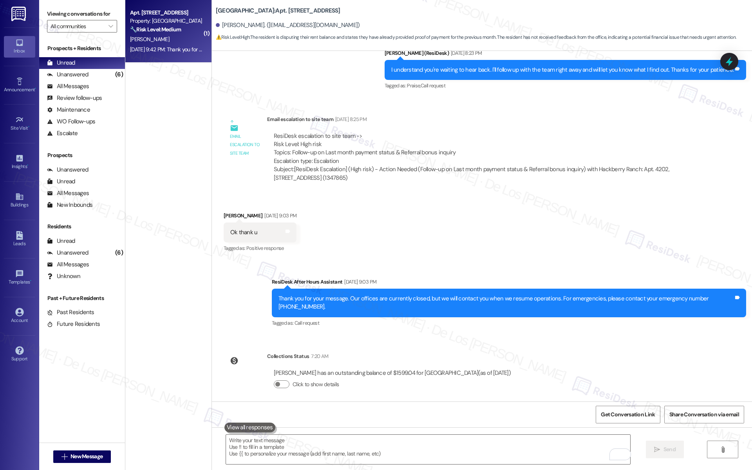
click at [179, 57] on div "Apt. [STREET_ADDRESS] Property: [GEOGRAPHIC_DATA] 🔧 Risk Level: Medium The resi…" at bounding box center [168, 31] width 86 height 63
type textarea "Fetching suggested responses. Please feel free to read through the conversation…"
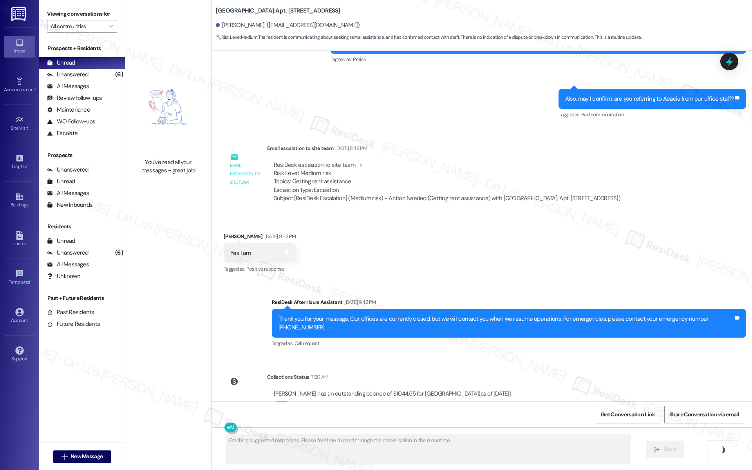
scroll to position [339, 0]
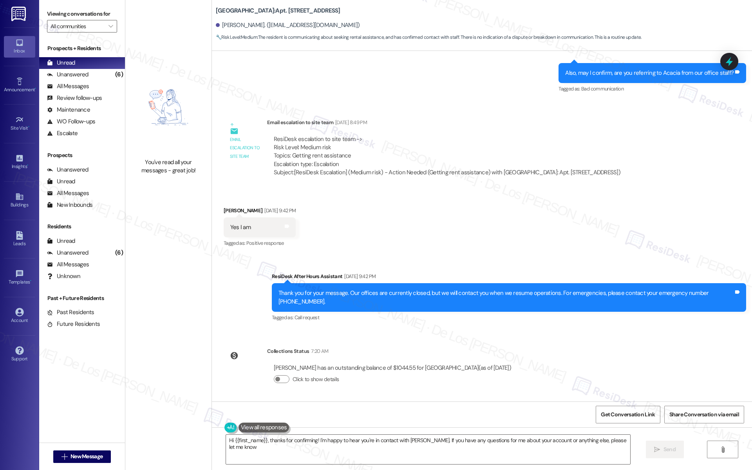
type textarea "Hi {{first_name}}, thanks for confirming! I'm happy to hear you're in contact w…"
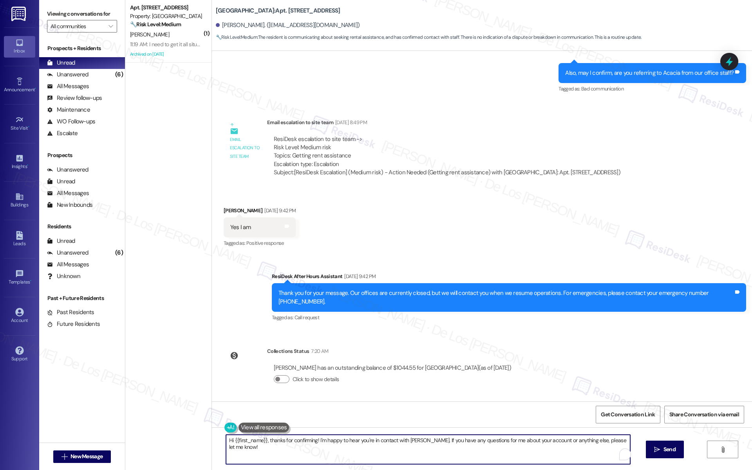
click at [314, 444] on textarea "Hi {{first_name}}, thanks for confirming! I'm happy to hear you're in contact w…" at bounding box center [428, 449] width 404 height 29
click at [319, 445] on textarea "Hi {{first_name}}, thanks for confirming! I'm happy to hear you're in contact w…" at bounding box center [428, 449] width 404 height 29
click at [663, 451] on span "Send" at bounding box center [669, 449] width 12 height 8
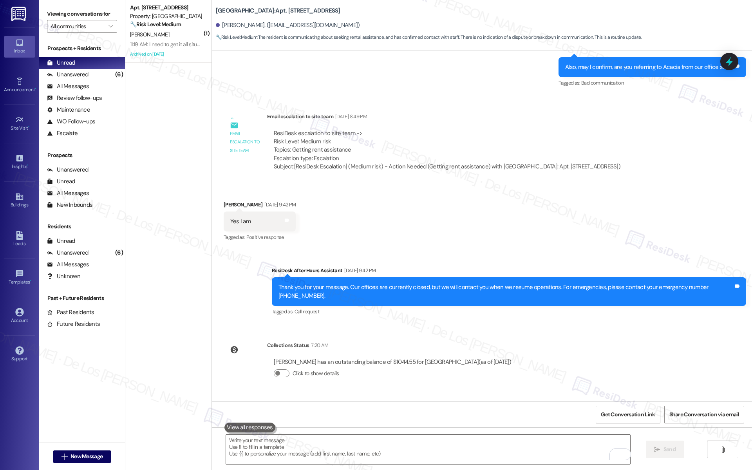
scroll to position [393, 0]
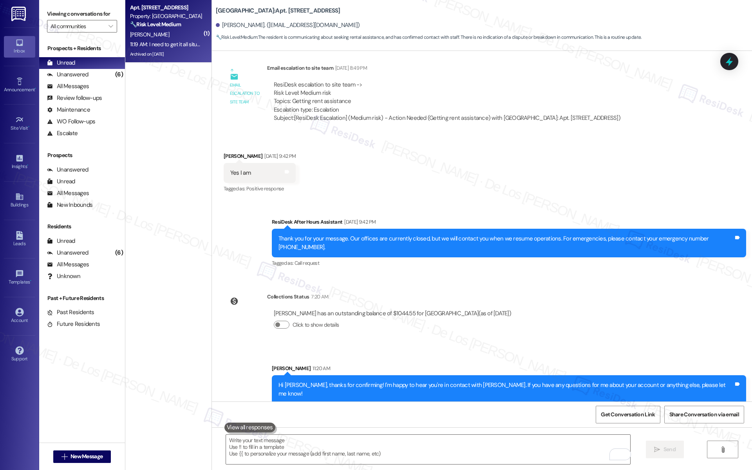
click at [174, 50] on div "Archived on [DATE]" at bounding box center [166, 54] width 74 height 10
type textarea "Fetching suggested responses. Please feel free to read through the conversation…"
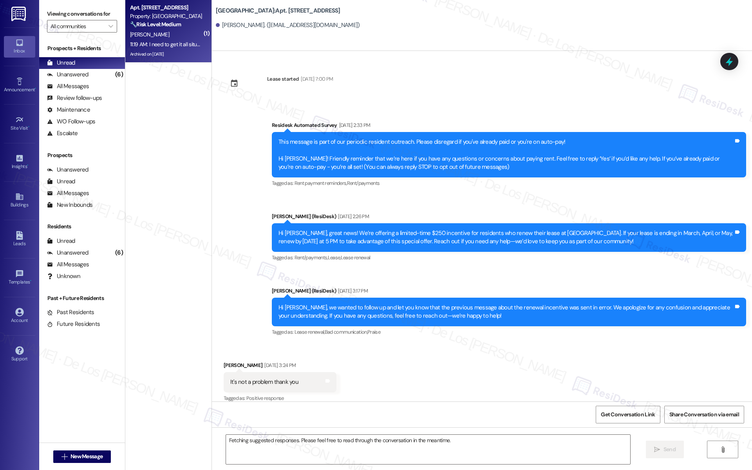
scroll to position [13379, 0]
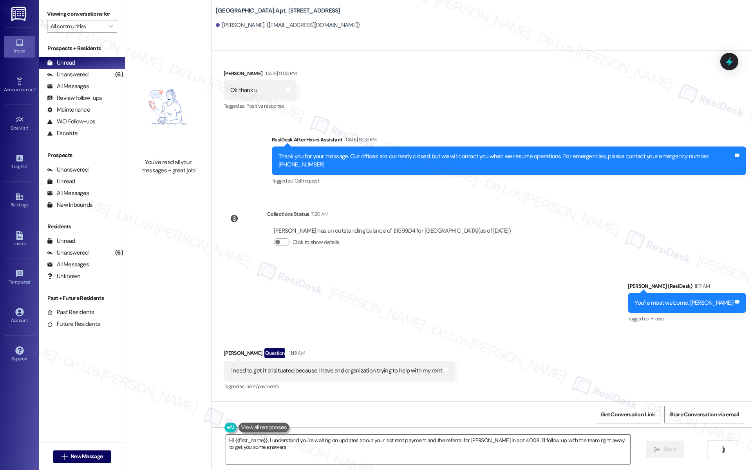
type textarea "Hi {{first_name}}, I understand you're waiting on updates about your last rent …"
drag, startPoint x: 92, startPoint y: 77, endPoint x: 110, endPoint y: 87, distance: 20.2
click at [92, 76] on div "Unanswered (6)" at bounding box center [82, 75] width 86 height 12
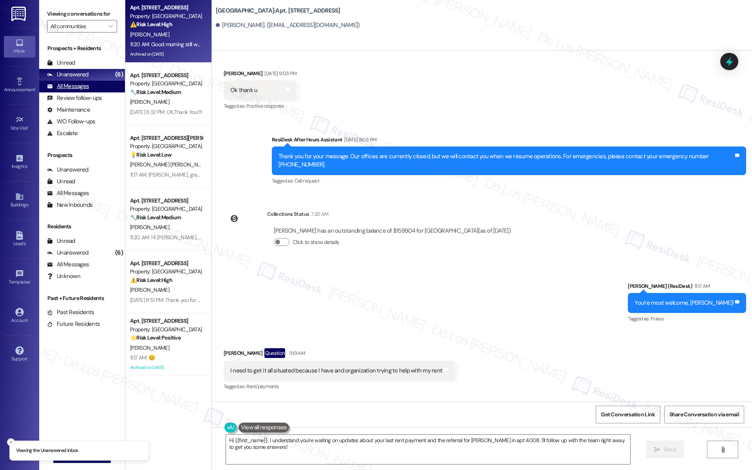
click at [81, 88] on div "All Messages" at bounding box center [68, 86] width 42 height 8
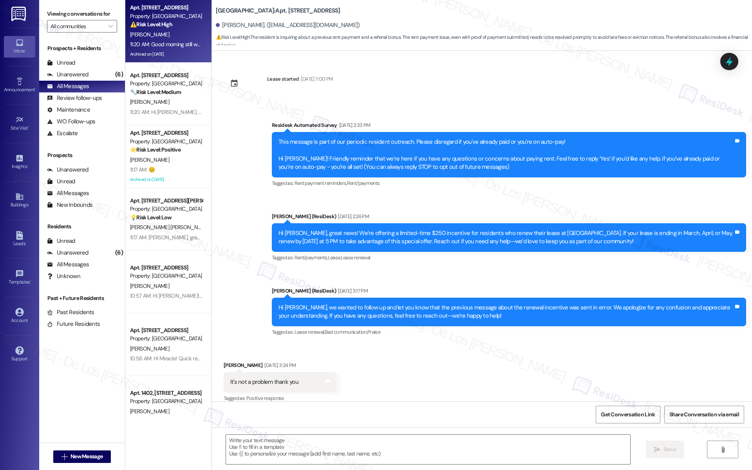
scroll to position [13402, 0]
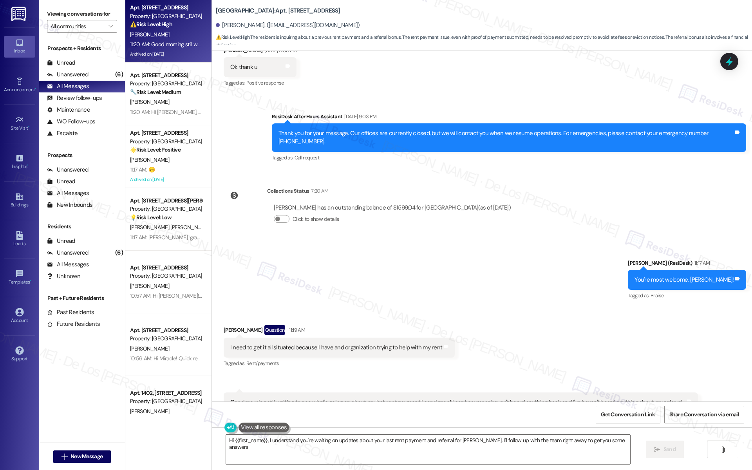
type textarea "Hi {{first_name}}, I understand you're waiting on updates about your last rent …"
click at [85, 24] on input "All communities" at bounding box center [77, 26] width 54 height 13
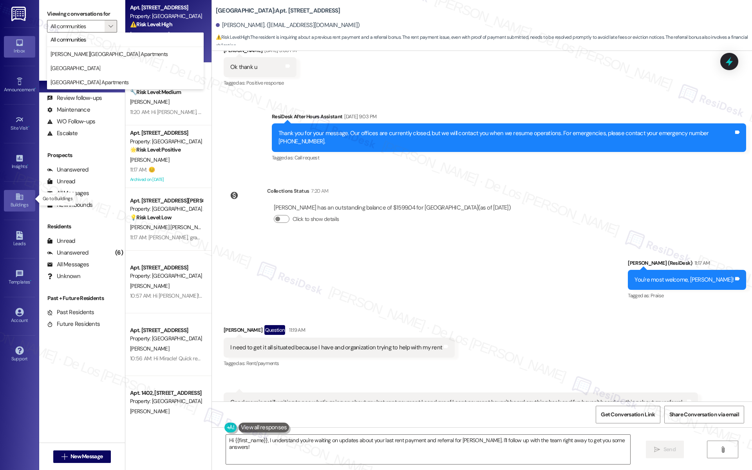
click at [19, 202] on div "Buildings" at bounding box center [19, 205] width 39 height 8
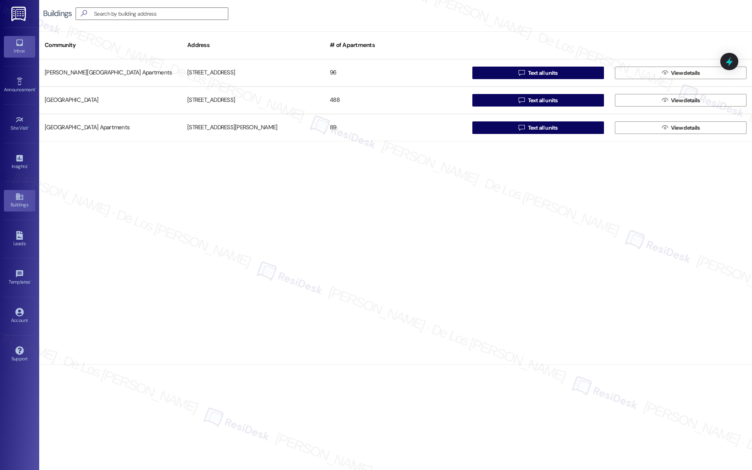
click at [25, 47] on div "Inbox" at bounding box center [19, 51] width 39 height 8
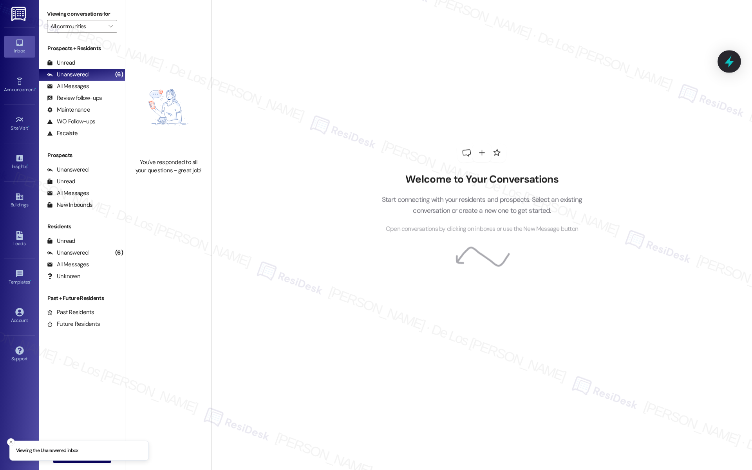
click at [731, 62] on icon at bounding box center [728, 62] width 9 height 12
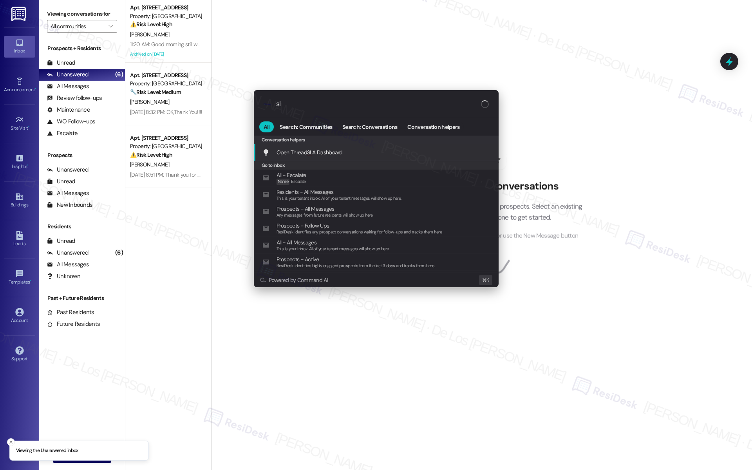
type input "sla"
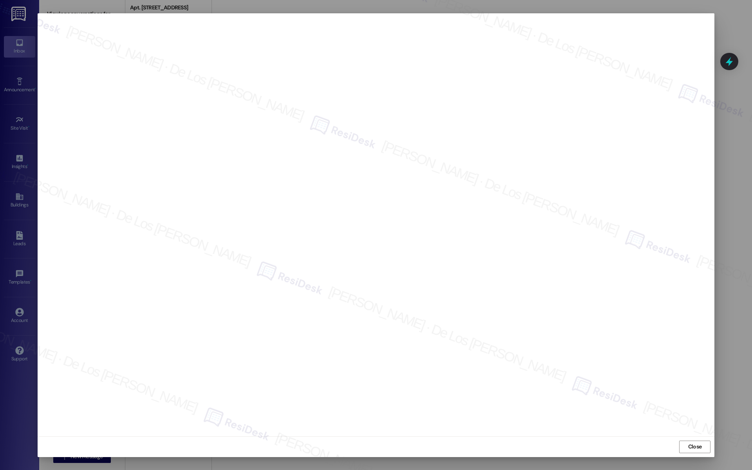
click at [691, 447] on span "Close" at bounding box center [695, 446] width 14 height 8
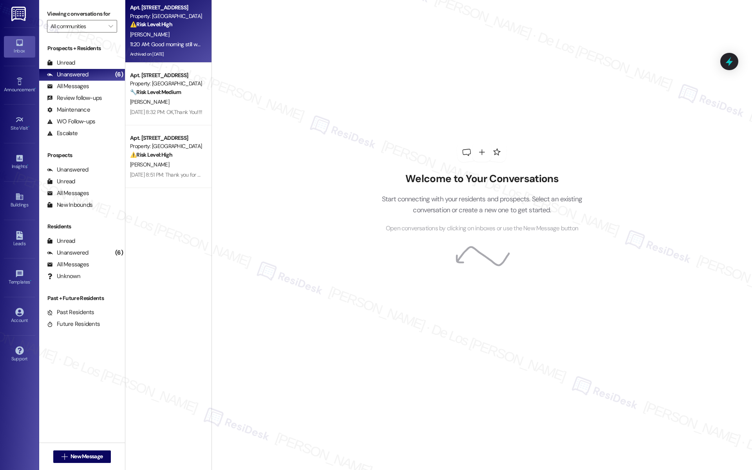
click at [149, 34] on div "[PERSON_NAME]" at bounding box center [166, 35] width 74 height 10
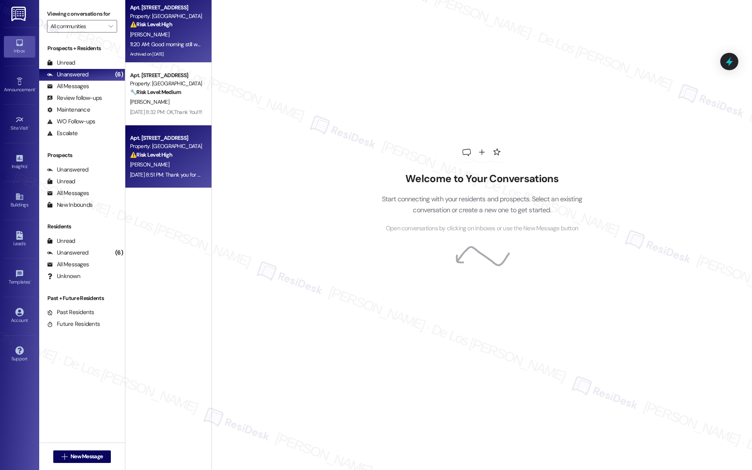
click at [177, 165] on div "[PERSON_NAME]" at bounding box center [166, 165] width 74 height 10
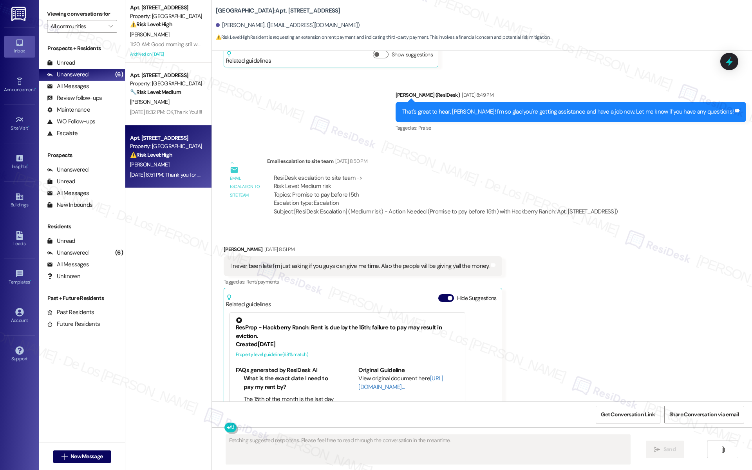
scroll to position [1199, 0]
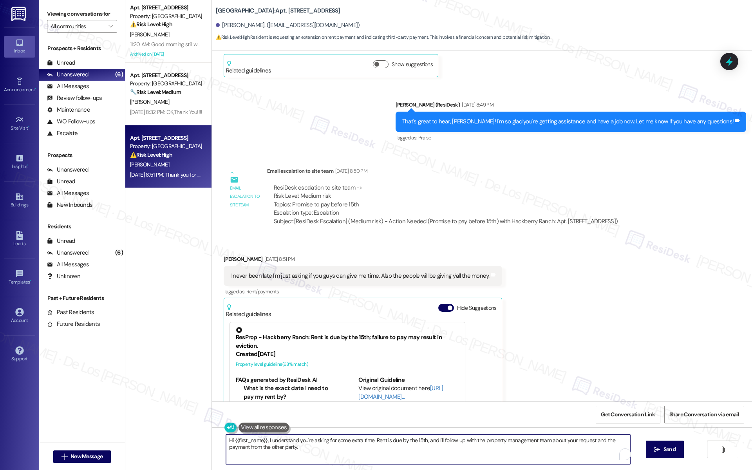
drag, startPoint x: 370, startPoint y: 439, endPoint x: 394, endPoint y: 453, distance: 27.9
click at [394, 453] on textarea "Hi {{first_name}}, I understand you're asking for some extra time. Rent is due …" at bounding box center [428, 449] width 404 height 29
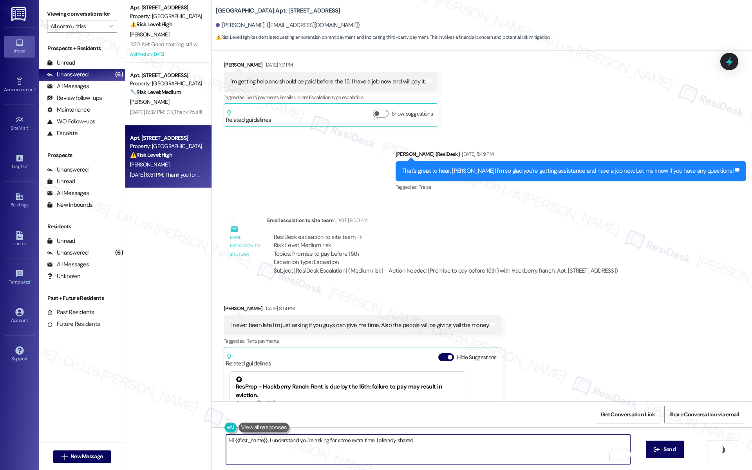
scroll to position [1109, 0]
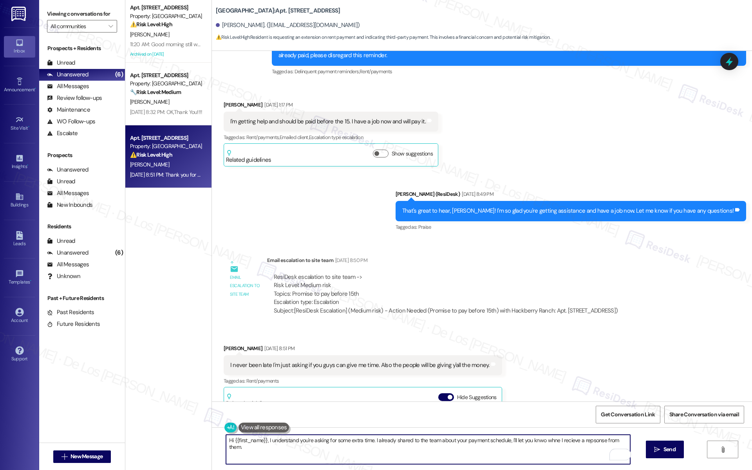
click at [373, 453] on textarea "Hi {{first_name}}, I understand you're asking for some extra time. I already sh…" at bounding box center [428, 449] width 404 height 29
paste textarea "’re requesting some extra time. I’ve already shared your payment schedule with …"
type textarea "Hi {{first_name}}, I understand you’re requesting some extra time. I’ve already…"
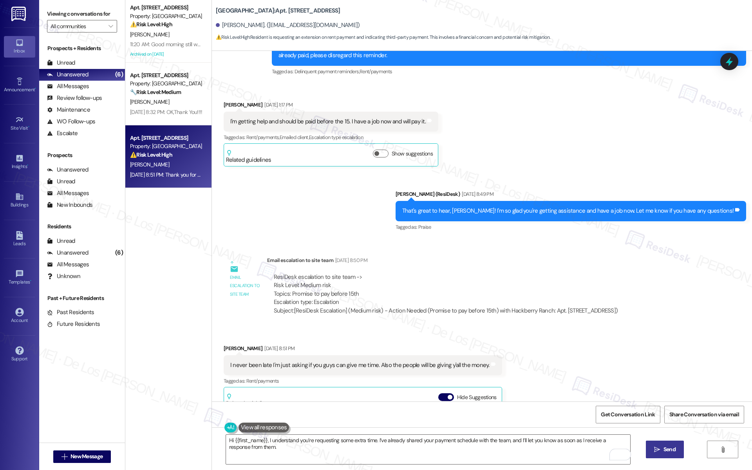
click at [664, 447] on span "Send" at bounding box center [669, 449] width 12 height 8
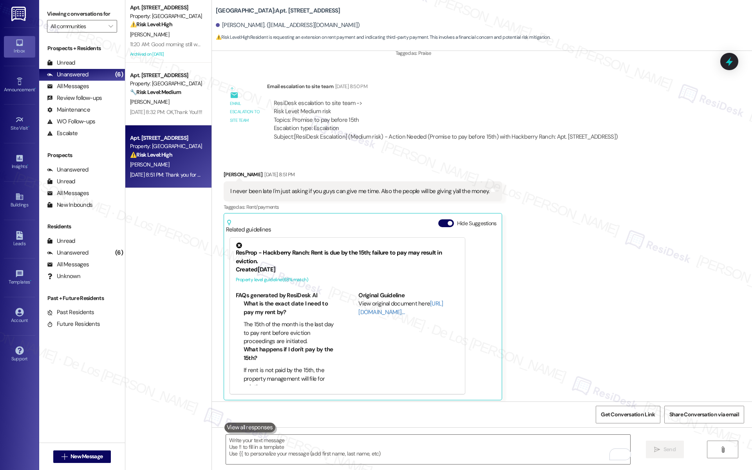
scroll to position [1480, 0]
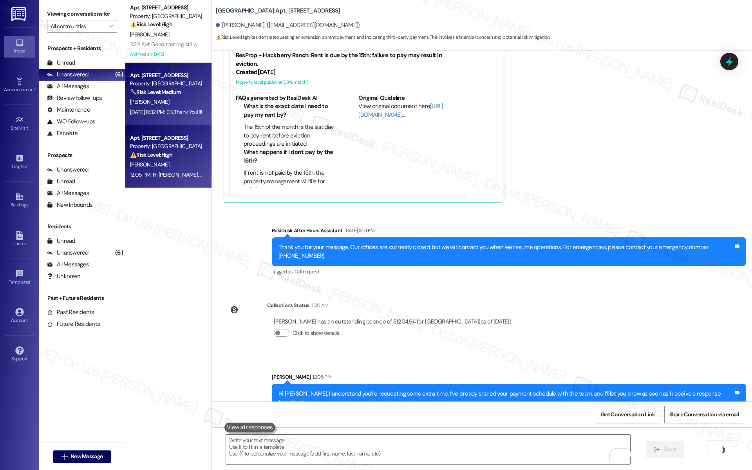
click at [165, 117] on div "Apt. [STREET_ADDRESS] Property: [GEOGRAPHIC_DATA] 🔧 Risk Level: Medium The resi…" at bounding box center [168, 94] width 86 height 63
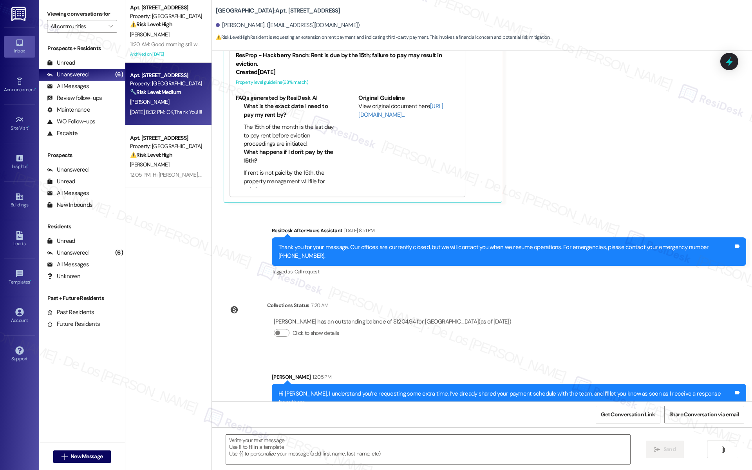
type textarea "Fetching suggested responses. Please feel free to read through the conversation…"
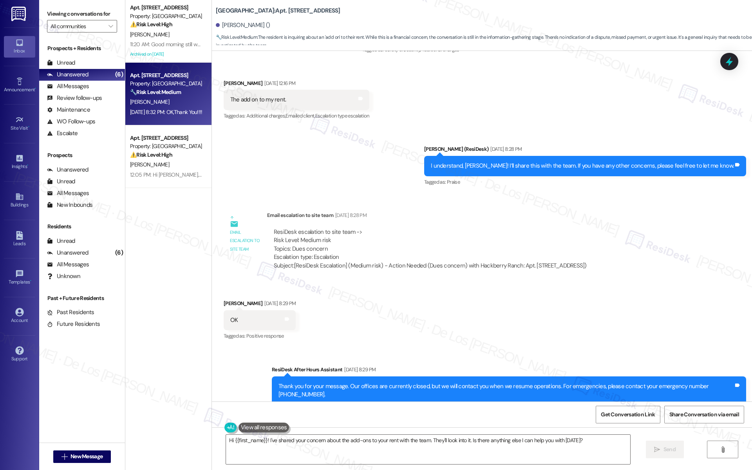
scroll to position [4978, 0]
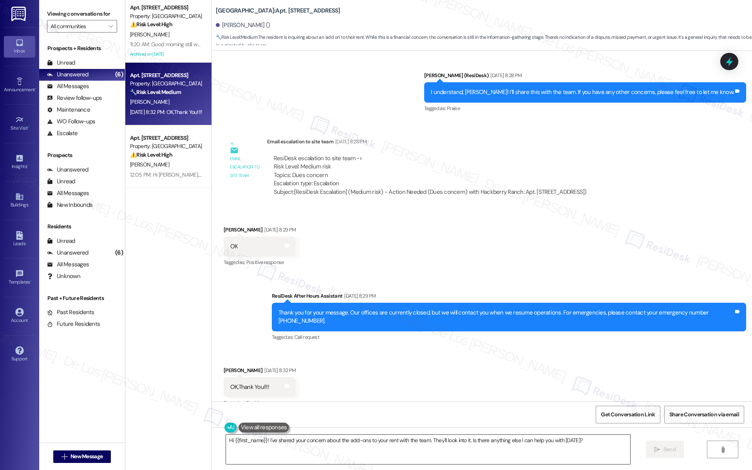
click at [313, 454] on textarea "Hi {{first_name}}! I've shared your concern about the add-ons to your rent with…" at bounding box center [428, 449] width 404 height 29
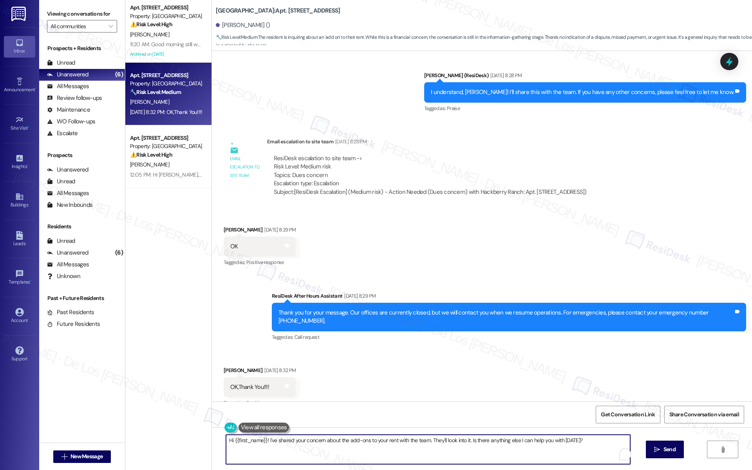
click at [313, 454] on textarea "Hi {{first_name}}! I've shared your concern about the add-ons to your rent with…" at bounding box center [428, 449] width 404 height 29
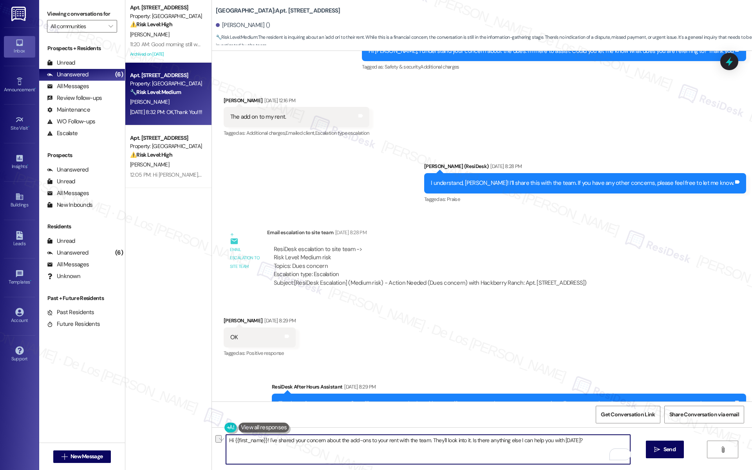
scroll to position [4891, 0]
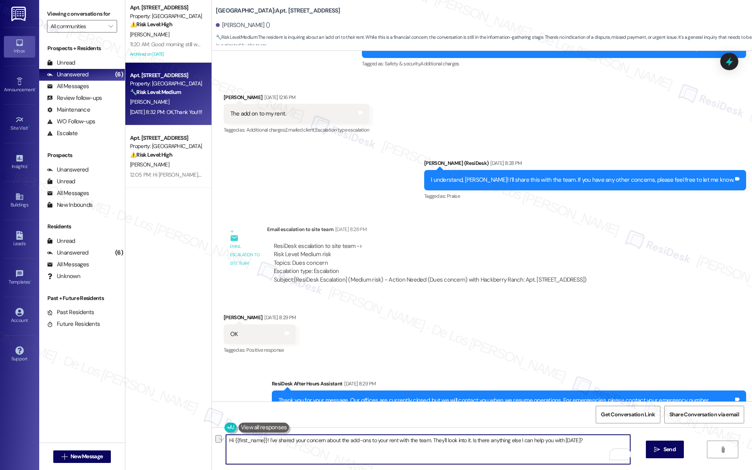
click at [434, 453] on textarea "Hi {{first_name}}! I've shared your concern about the add-ons to your rent with…" at bounding box center [428, 449] width 404 height 29
click at [278, 445] on textarea "Hi {{first_name}}! I've shared your concern about the add-ons to your rent with…" at bounding box center [428, 449] width 404 height 29
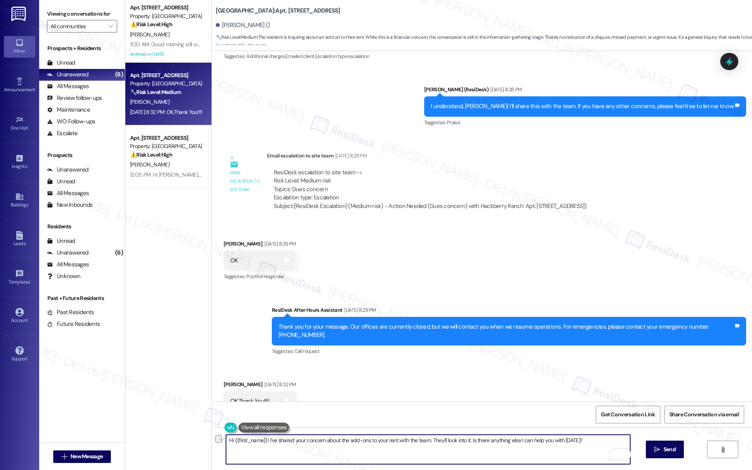
scroll to position [4978, 0]
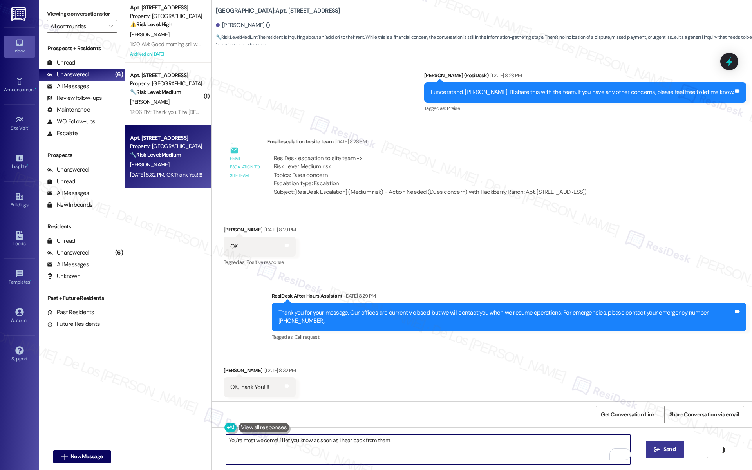
type textarea "You're most welcome! I'll let you know as soon as I hear back from them."
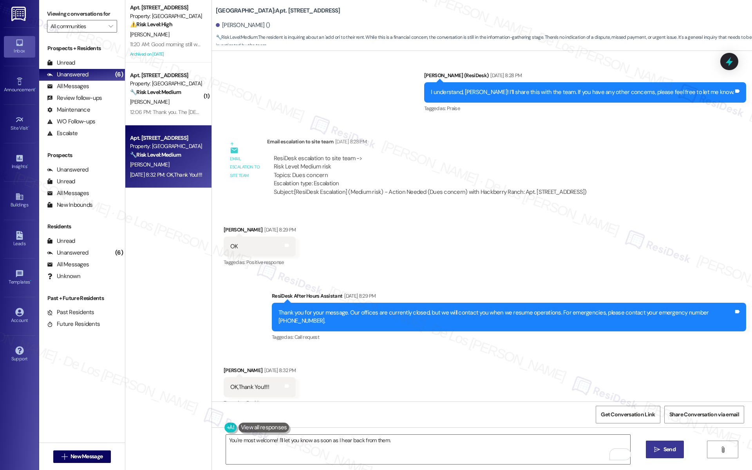
click at [665, 448] on span "Send" at bounding box center [669, 449] width 12 height 8
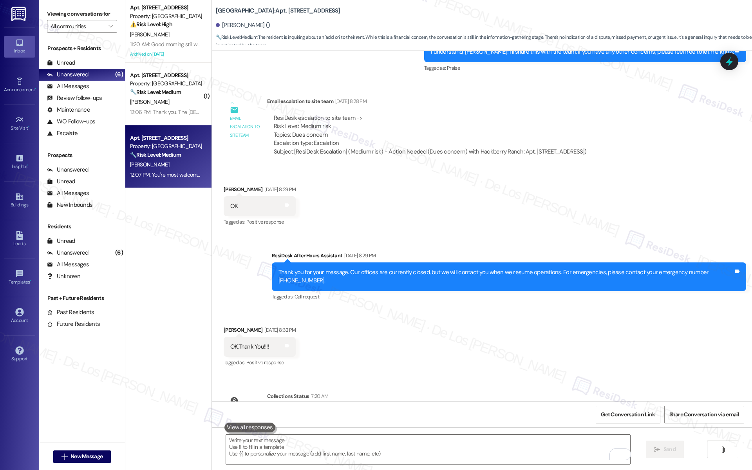
scroll to position [5033, 0]
